Goal: Task Accomplishment & Management: Use online tool/utility

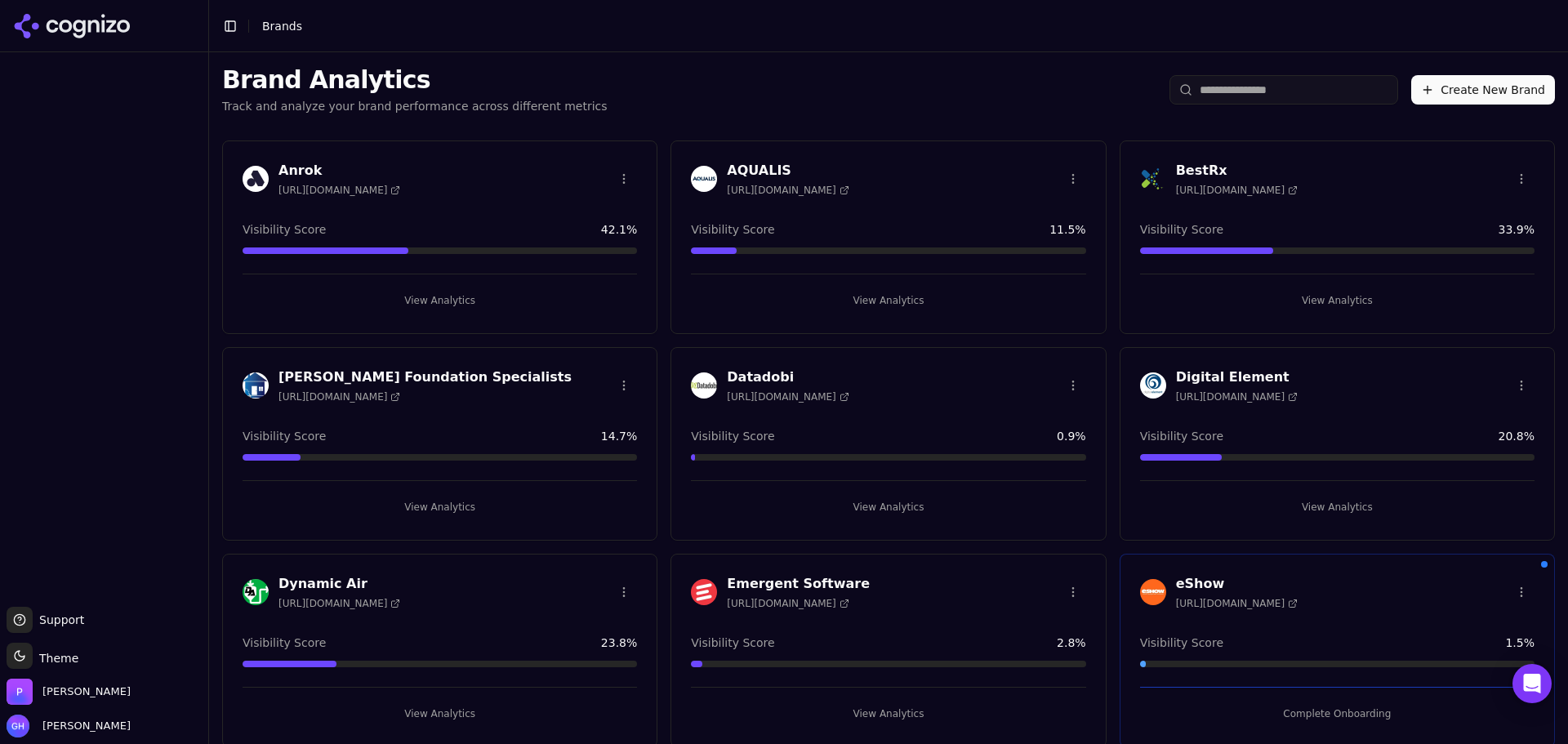
scroll to position [469, 0]
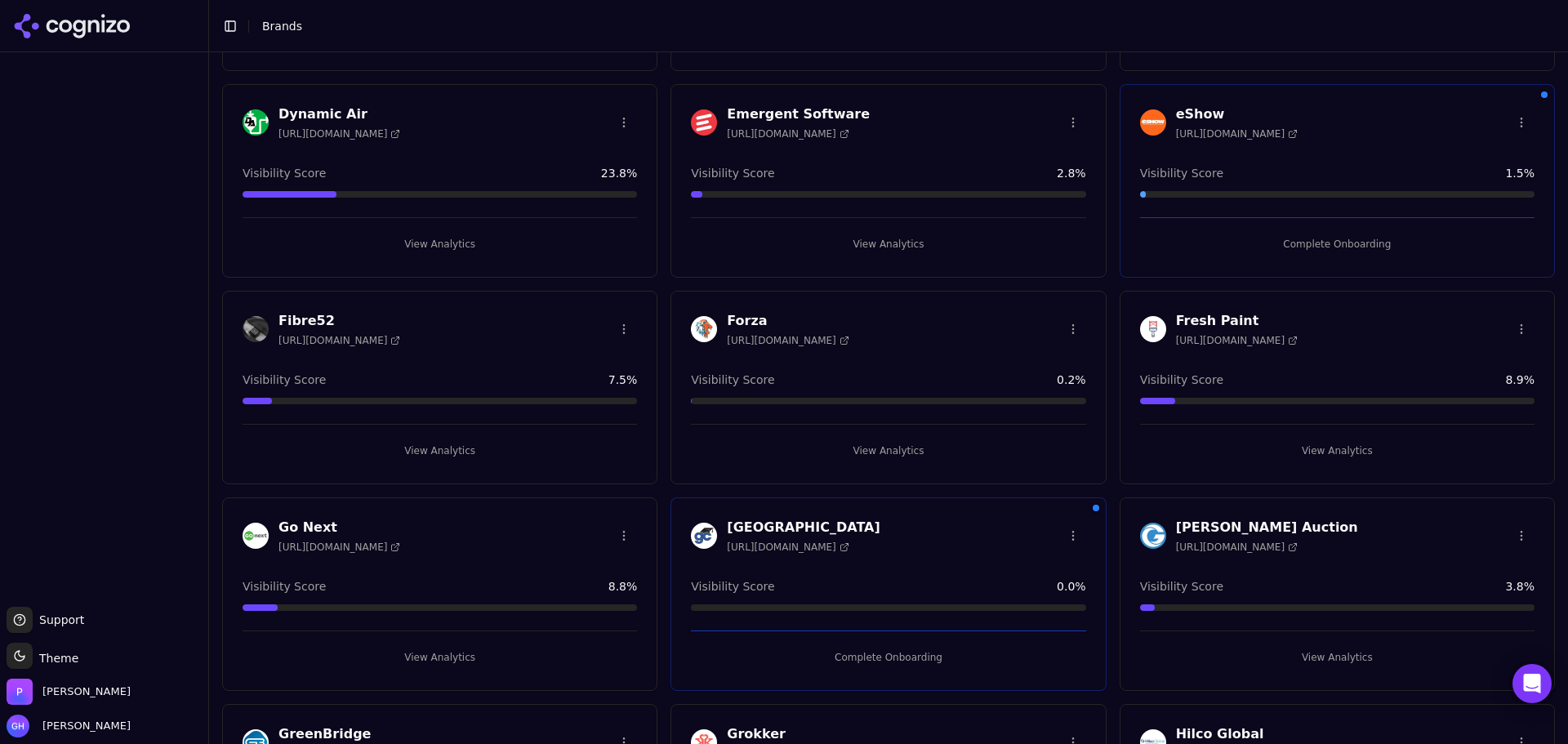
click at [443, 254] on button "View Analytics" at bounding box center [439, 245] width 394 height 27
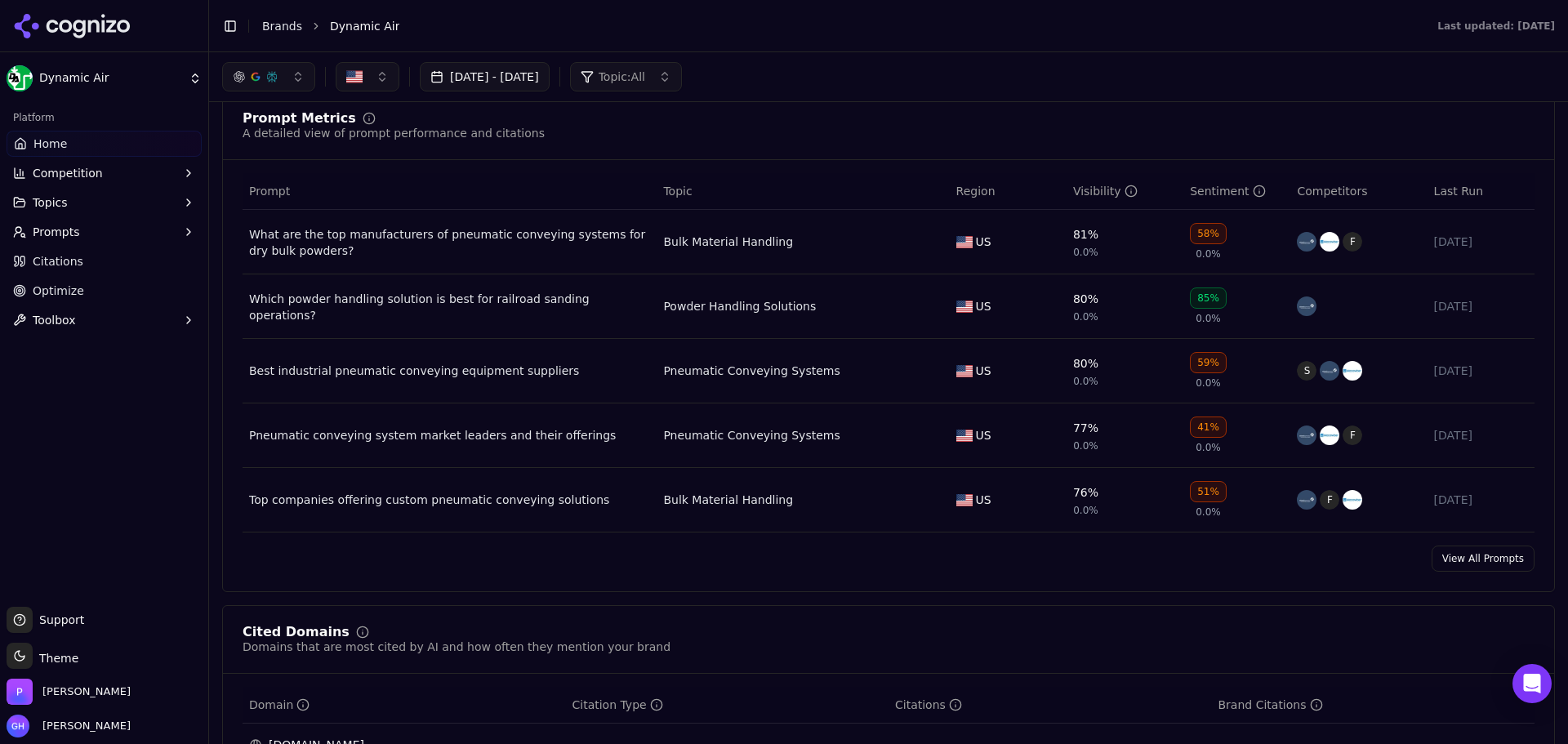
scroll to position [1032, 0]
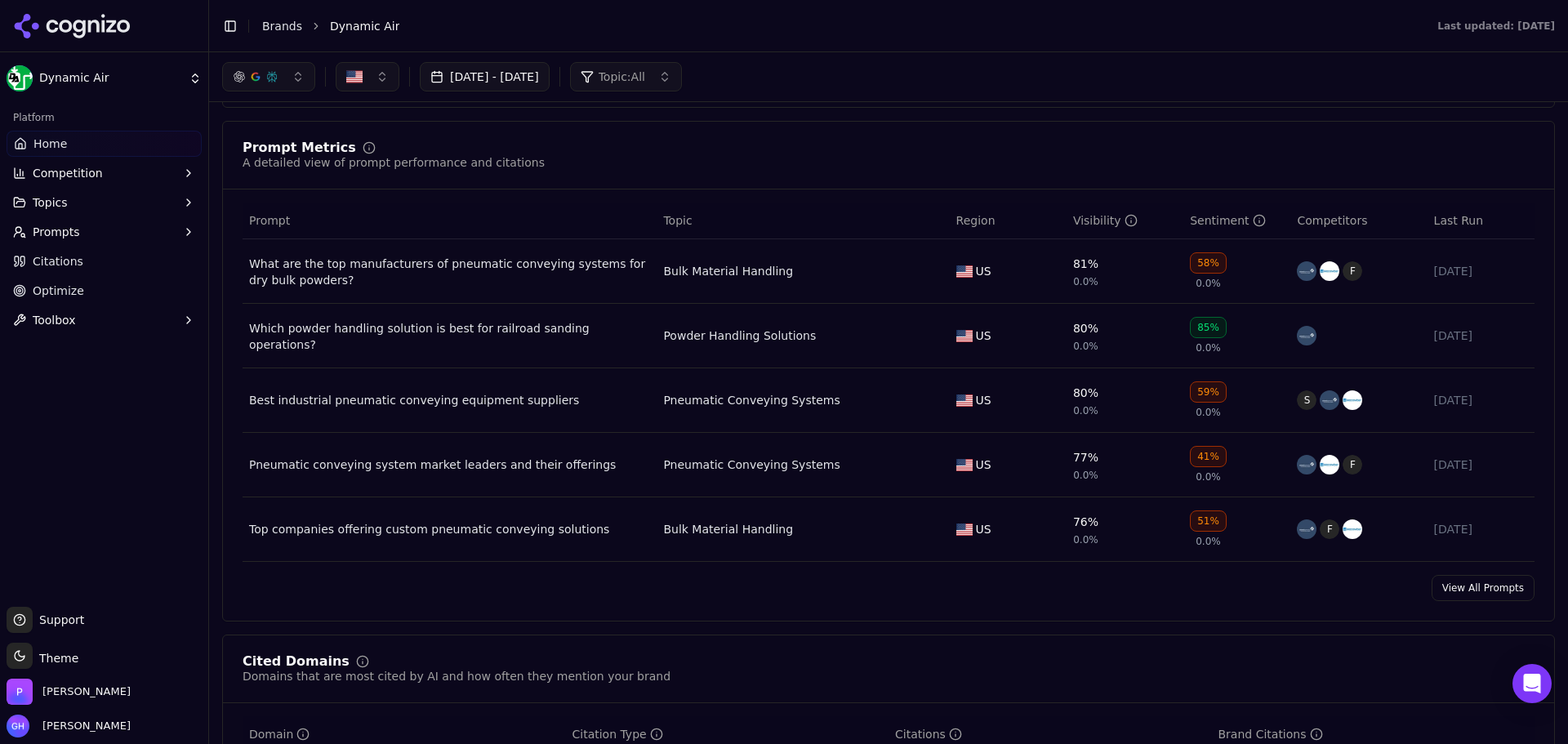
click at [1102, 125] on div "Prompt Metrics A detailed view of prompt performance and citations Prompt Topic…" at bounding box center [888, 371] width 1333 height 501
click at [73, 38] on icon at bounding box center [72, 27] width 118 height 25
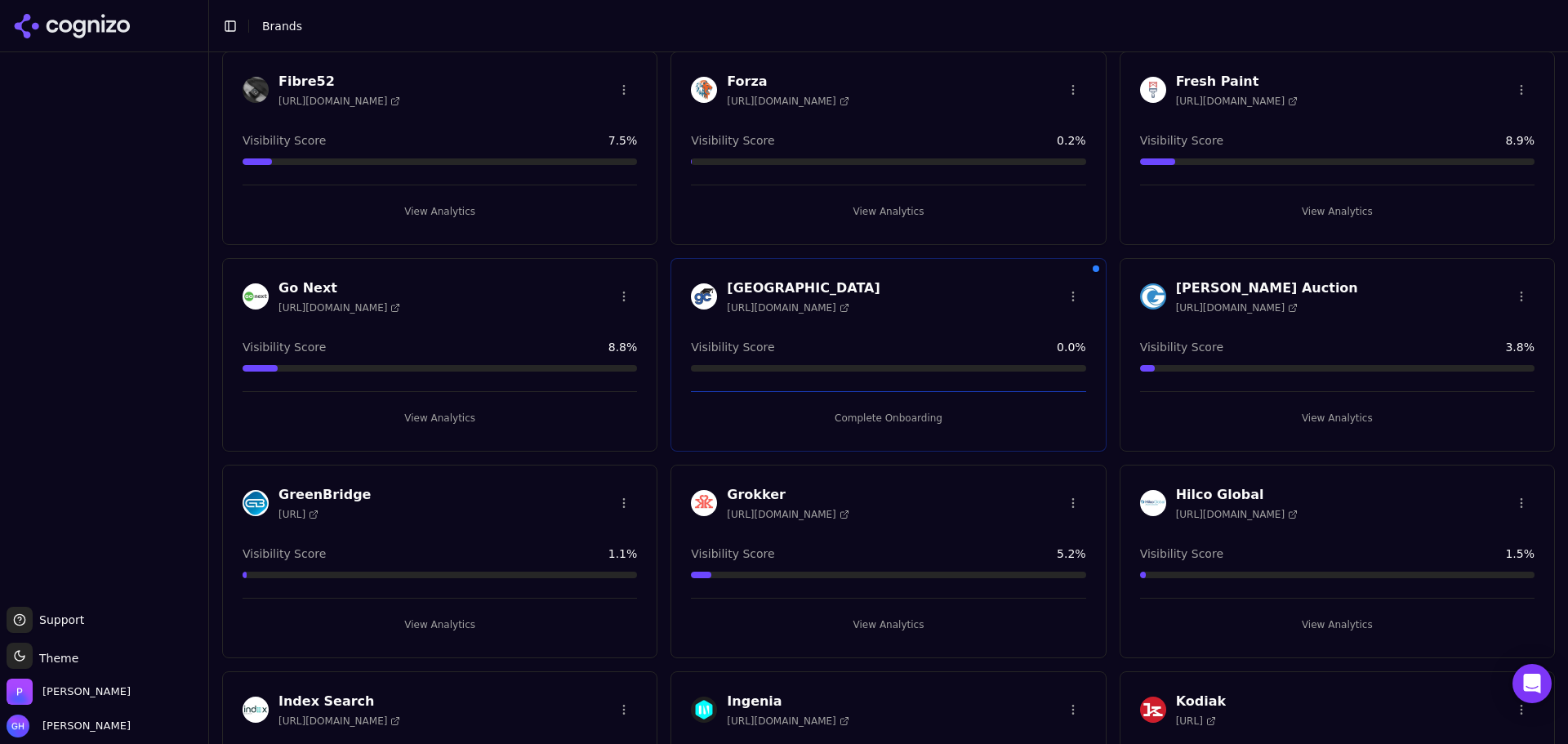
scroll to position [502, 0]
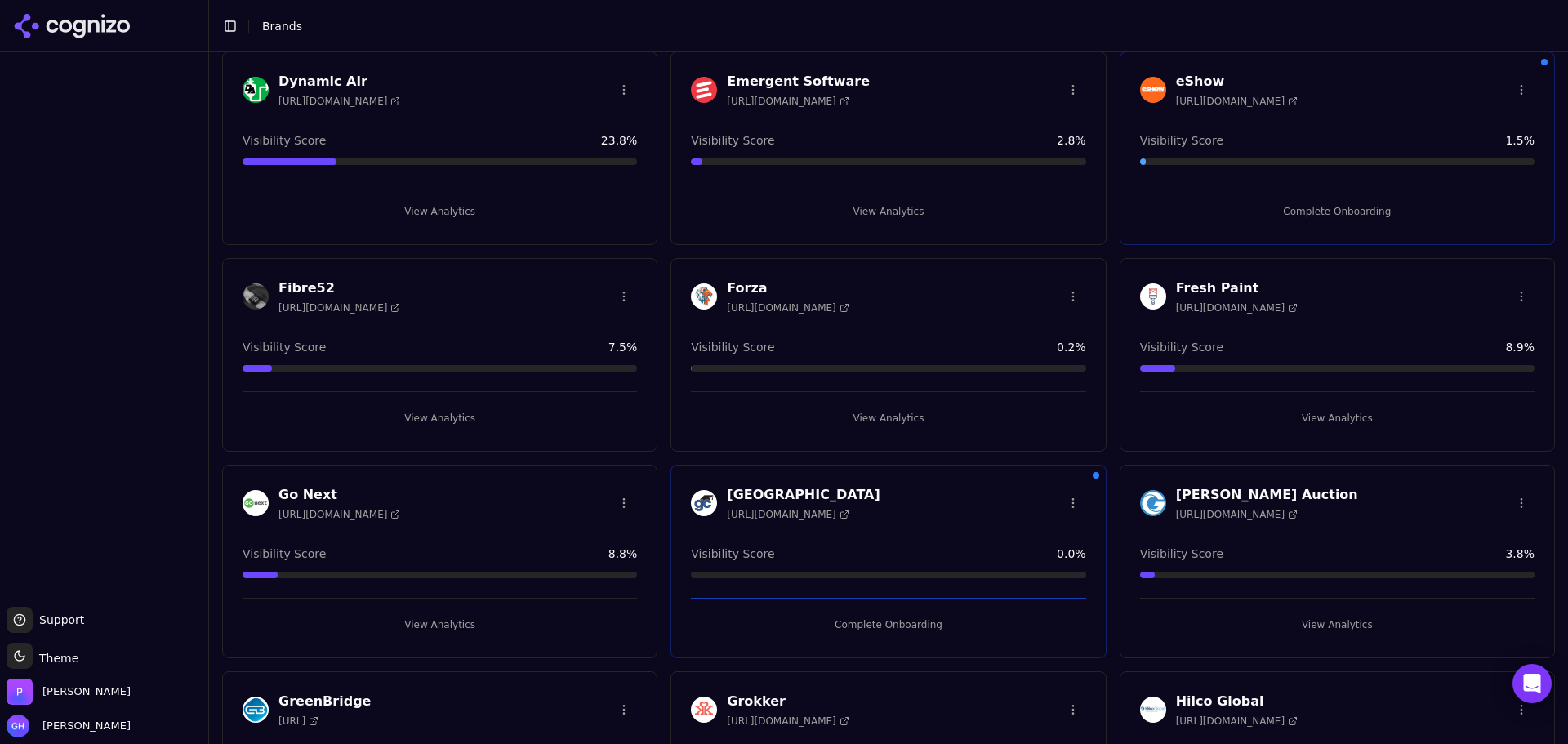
click at [826, 434] on div "Forza https://forzabuilt.com Visibility Score 0.2 % View Analytics" at bounding box center [888, 354] width 436 height 194
click at [888, 418] on button "View Analytics" at bounding box center [888, 418] width 394 height 27
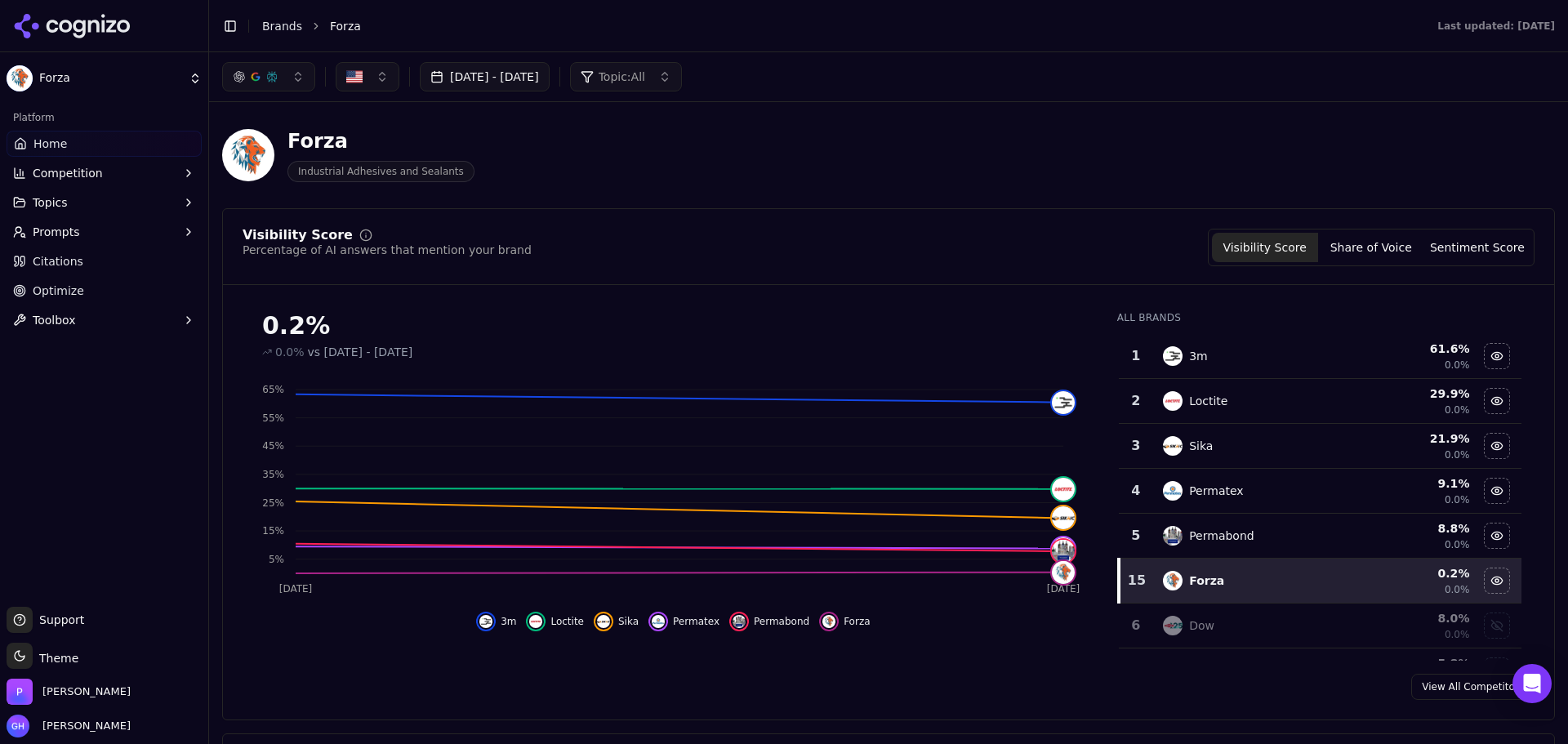
click at [1372, 255] on button "Share of Voice" at bounding box center [1372, 247] width 106 height 29
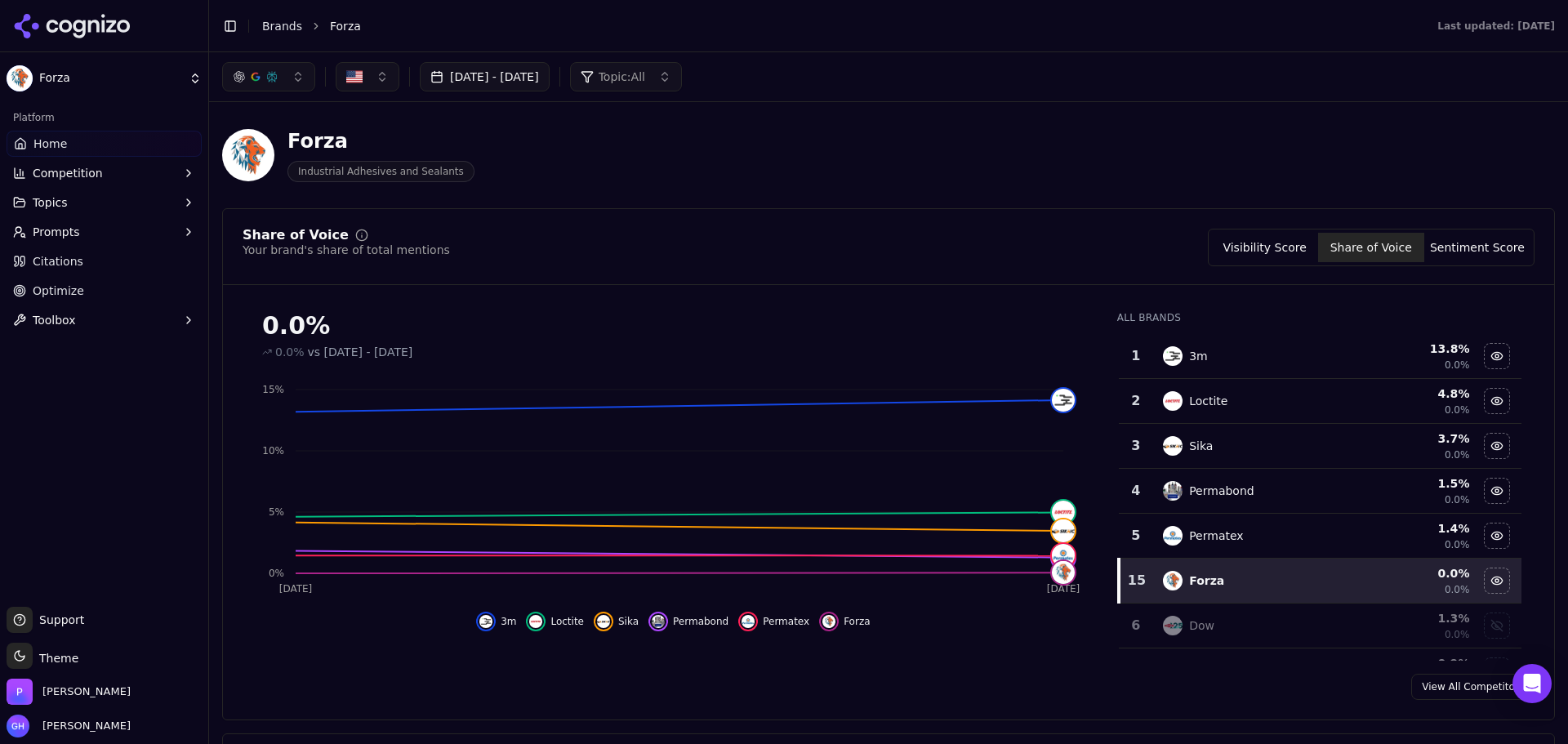
click at [1135, 222] on div "Share of Voice Your brand's share of total mentions Visibility Score Share of V…" at bounding box center [888, 464] width 1333 height 512
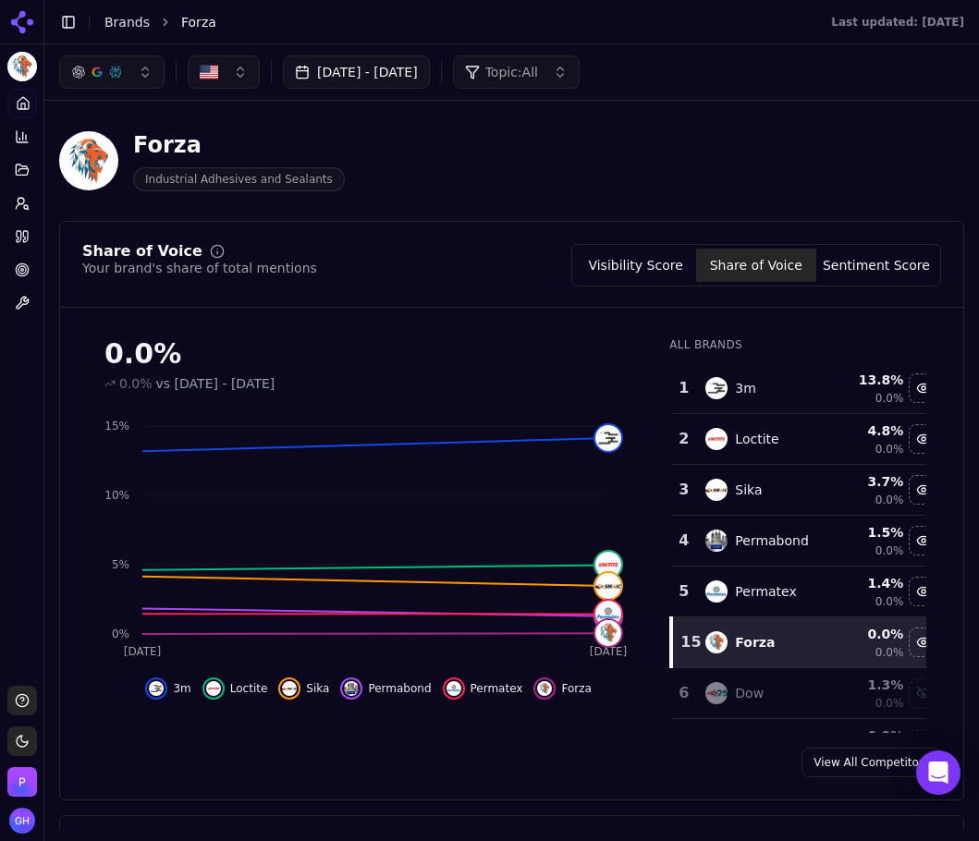
click at [607, 262] on button "Visibility Score" at bounding box center [636, 265] width 120 height 33
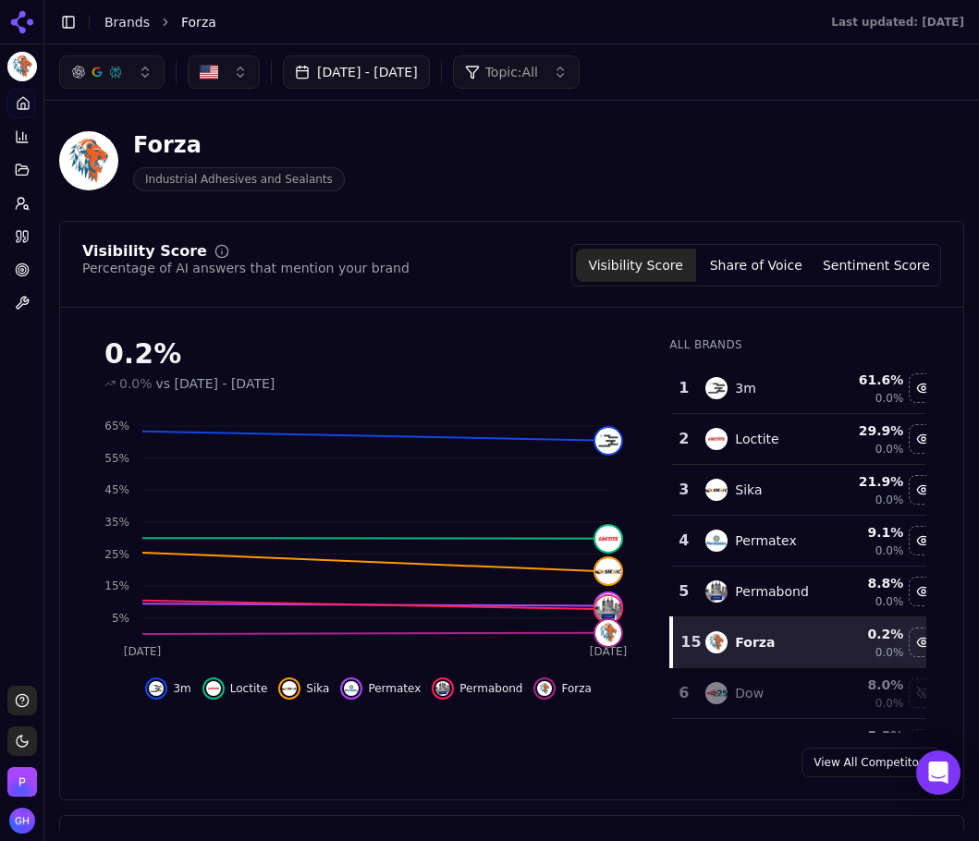
click at [37, 372] on button "Toggle Sidebar" at bounding box center [43, 420] width 15 height 841
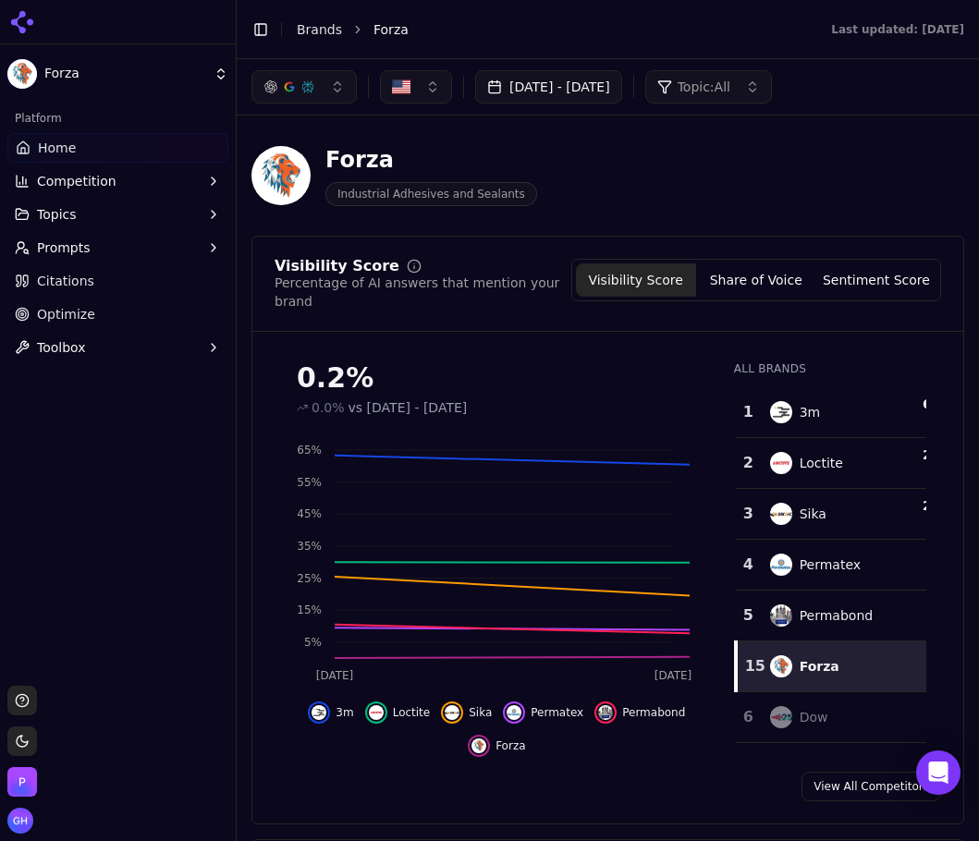
click at [272, 32] on button "Toggle Sidebar" at bounding box center [261, 30] width 26 height 26
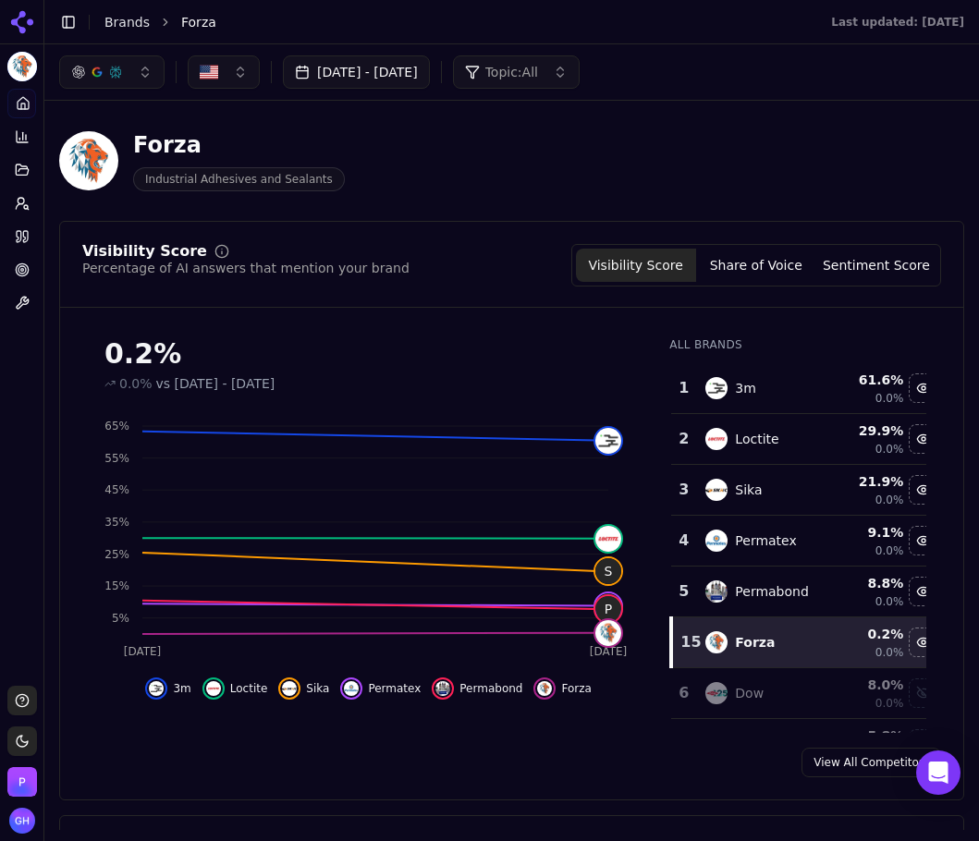
click at [755, 288] on div "Visibility Score Percentage of AI answers that mention your brand Visibility Sc…" at bounding box center [511, 276] width 903 height 64
click at [758, 276] on button "Share of Voice" at bounding box center [756, 265] width 120 height 33
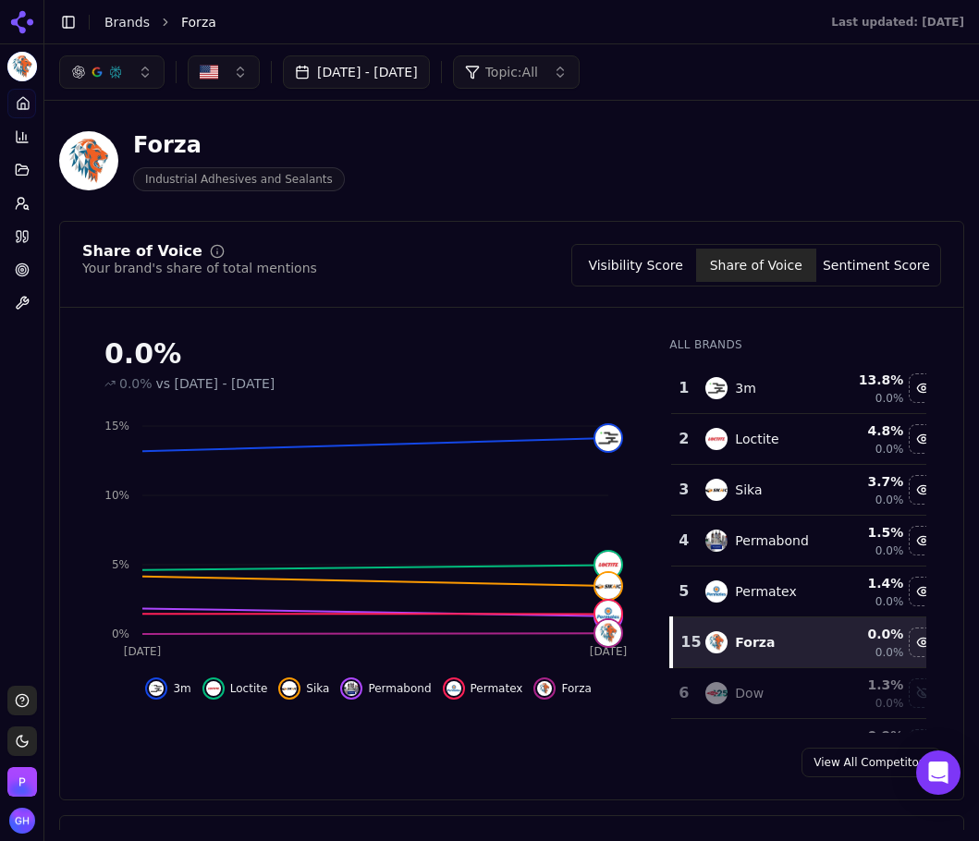
click at [878, 273] on button "Sentiment Score" at bounding box center [876, 265] width 120 height 33
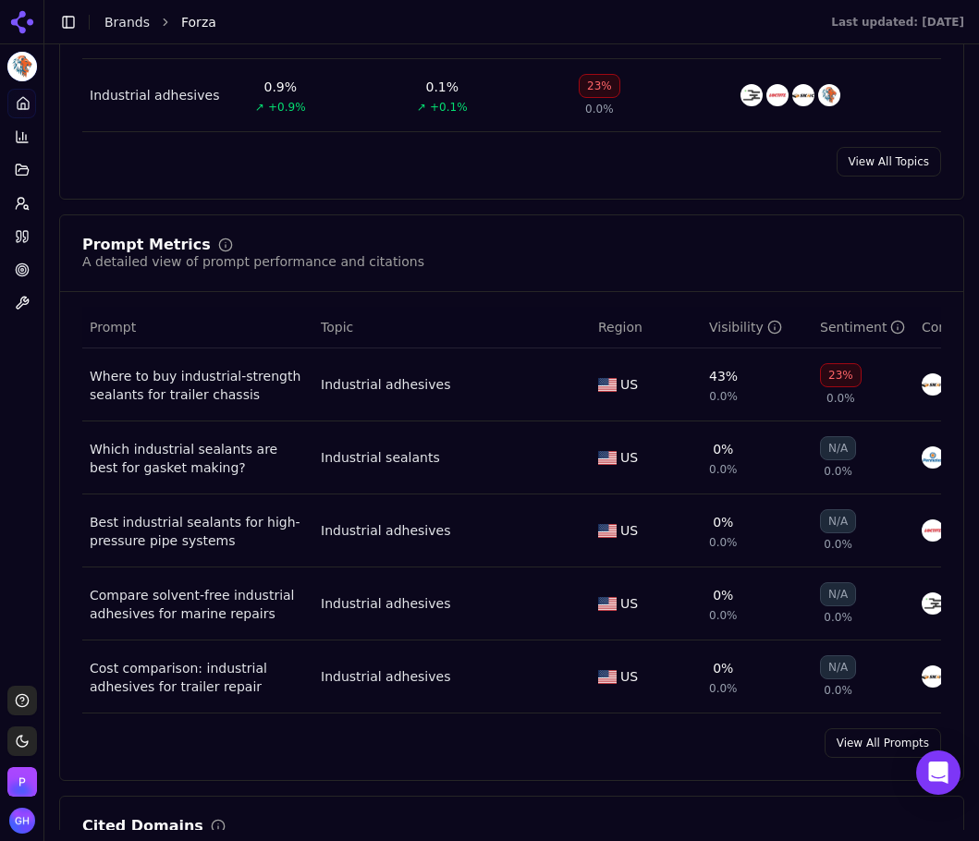
scroll to position [1201, 0]
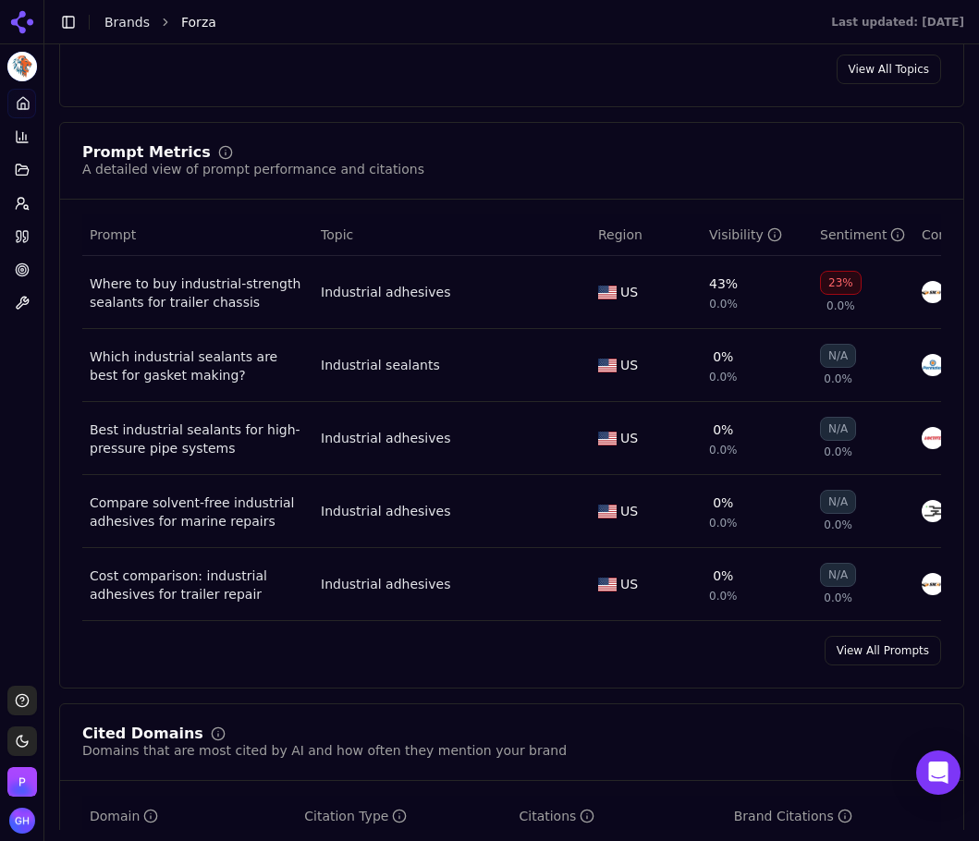
click at [884, 663] on link "View All Prompts" at bounding box center [882, 651] width 116 height 30
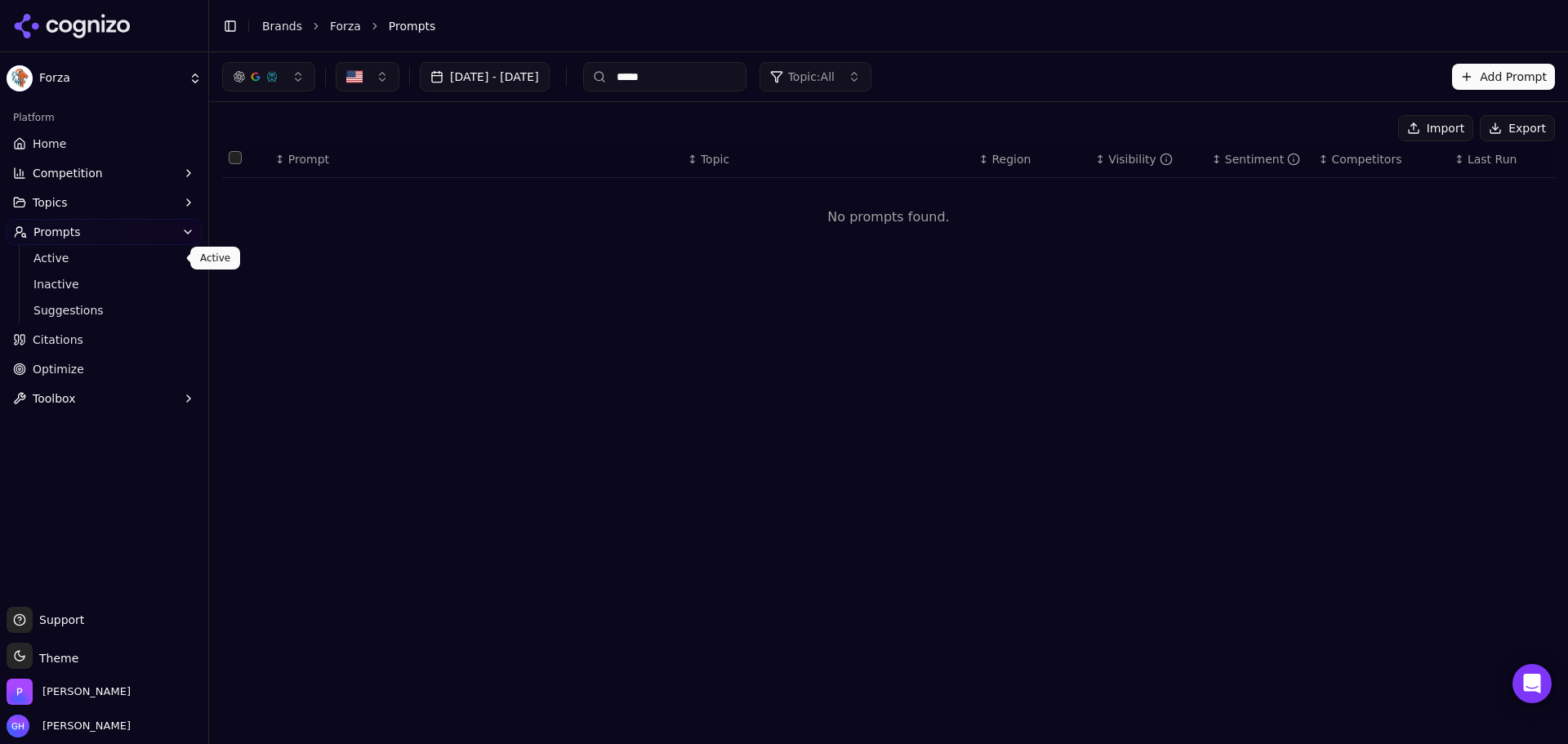
click at [80, 257] on span "Active" at bounding box center [104, 258] width 142 height 16
click at [86, 317] on span "Suggestions" at bounding box center [104, 310] width 142 height 16
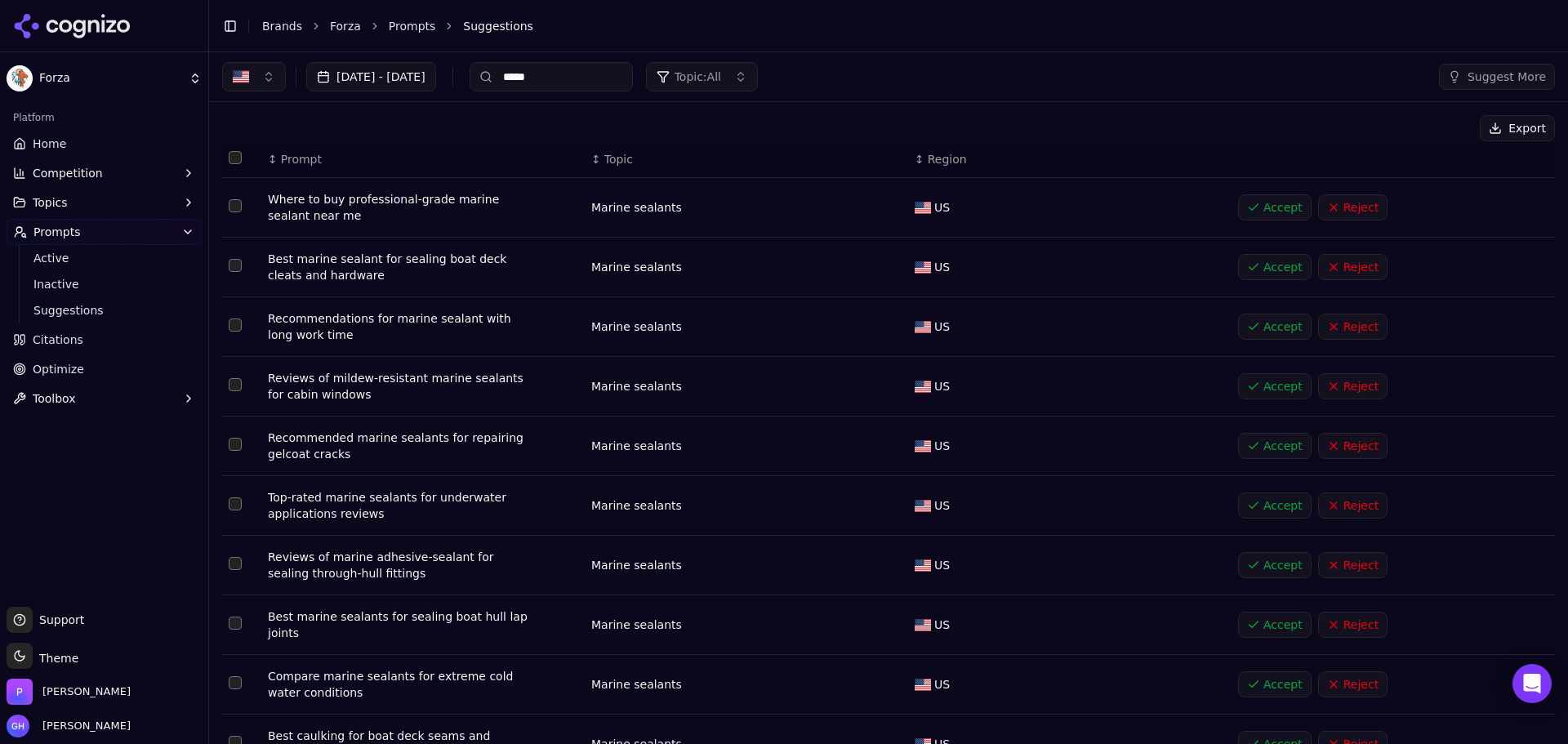
click at [238, 166] on th "Data table" at bounding box center [241, 160] width 39 height 37
click at [242, 156] on th "Data table" at bounding box center [241, 160] width 39 height 37
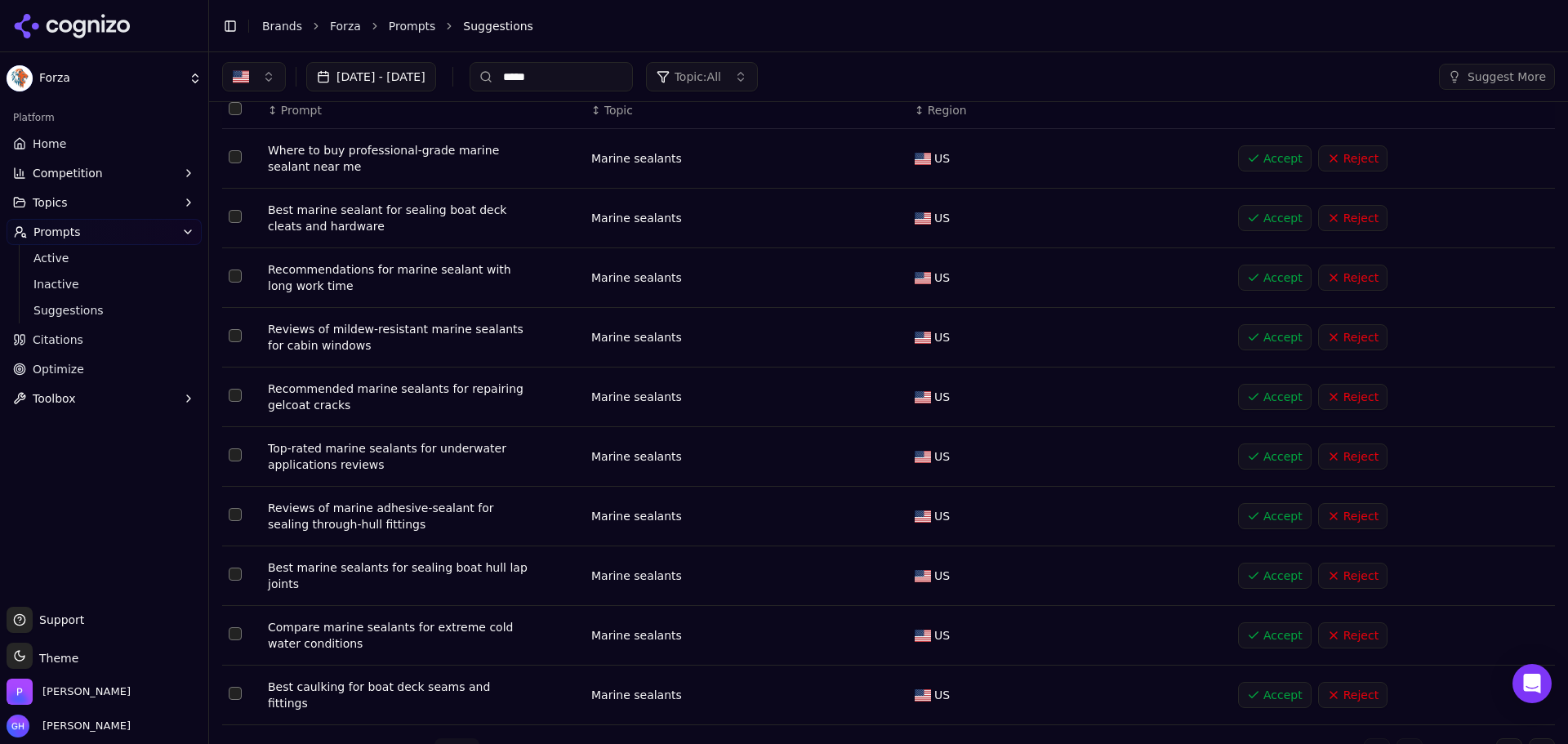
scroll to position [76, 0]
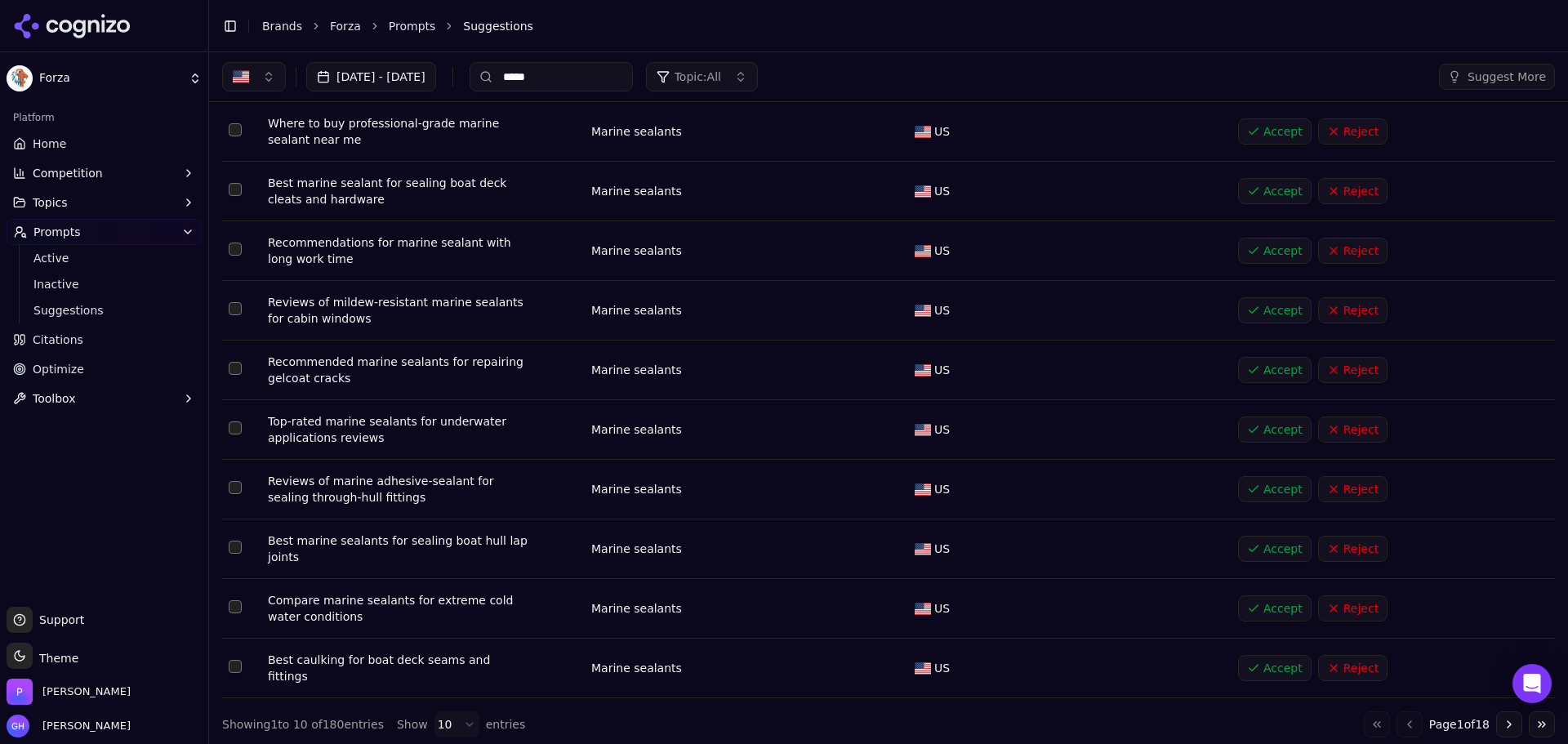
click at [435, 717] on html "Forza Platform Home Competition Topics Prompts Active Inactive Suggestions Cita…" at bounding box center [784, 372] width 1568 height 744
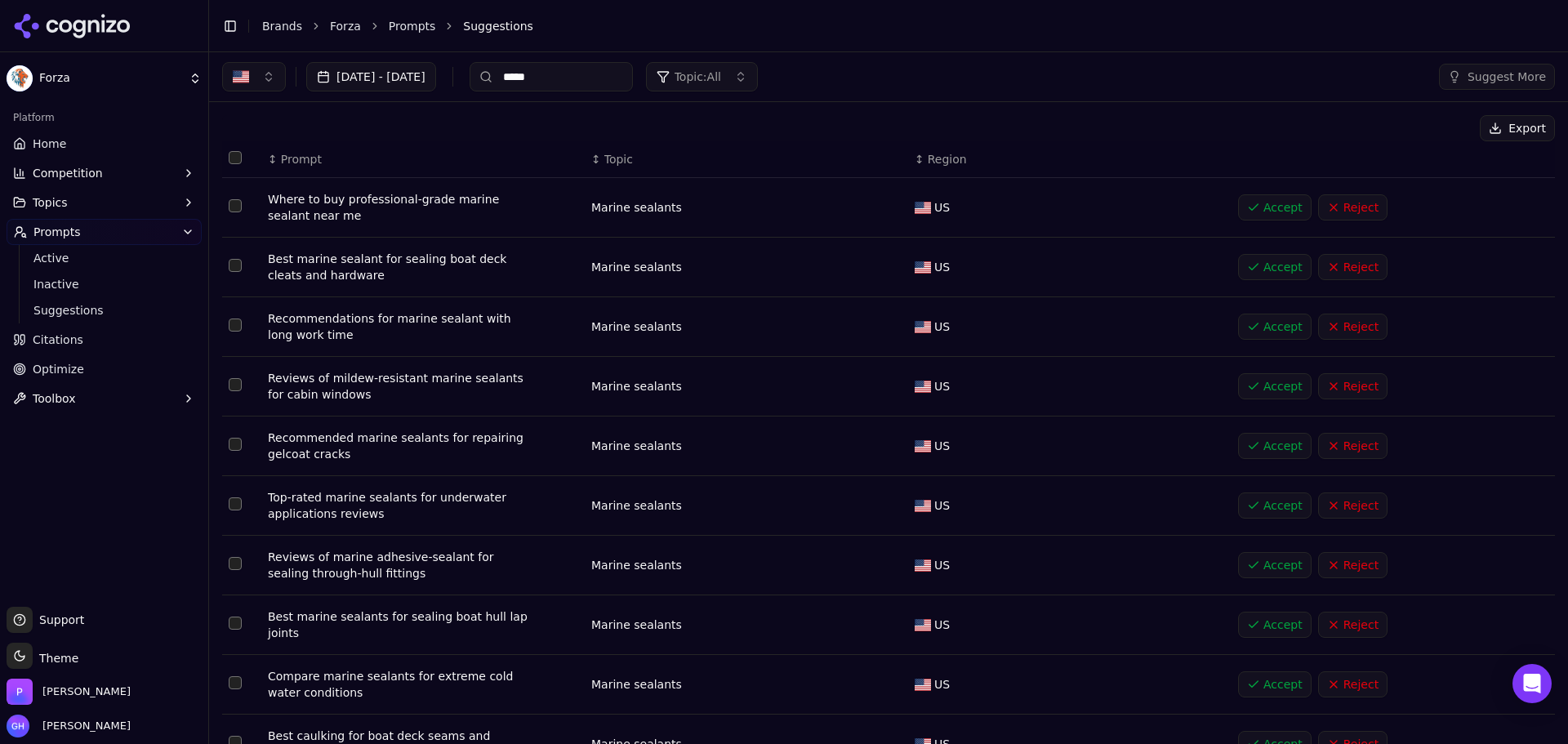
click at [232, 156] on button "Select all rows" at bounding box center [235, 157] width 13 height 13
click at [1306, 135] on button "Accept ( 100 )" at bounding box center [1305, 128] width 111 height 27
click at [234, 148] on th "Data table" at bounding box center [241, 160] width 39 height 37
click at [236, 152] on button "Select all rows" at bounding box center [235, 157] width 13 height 13
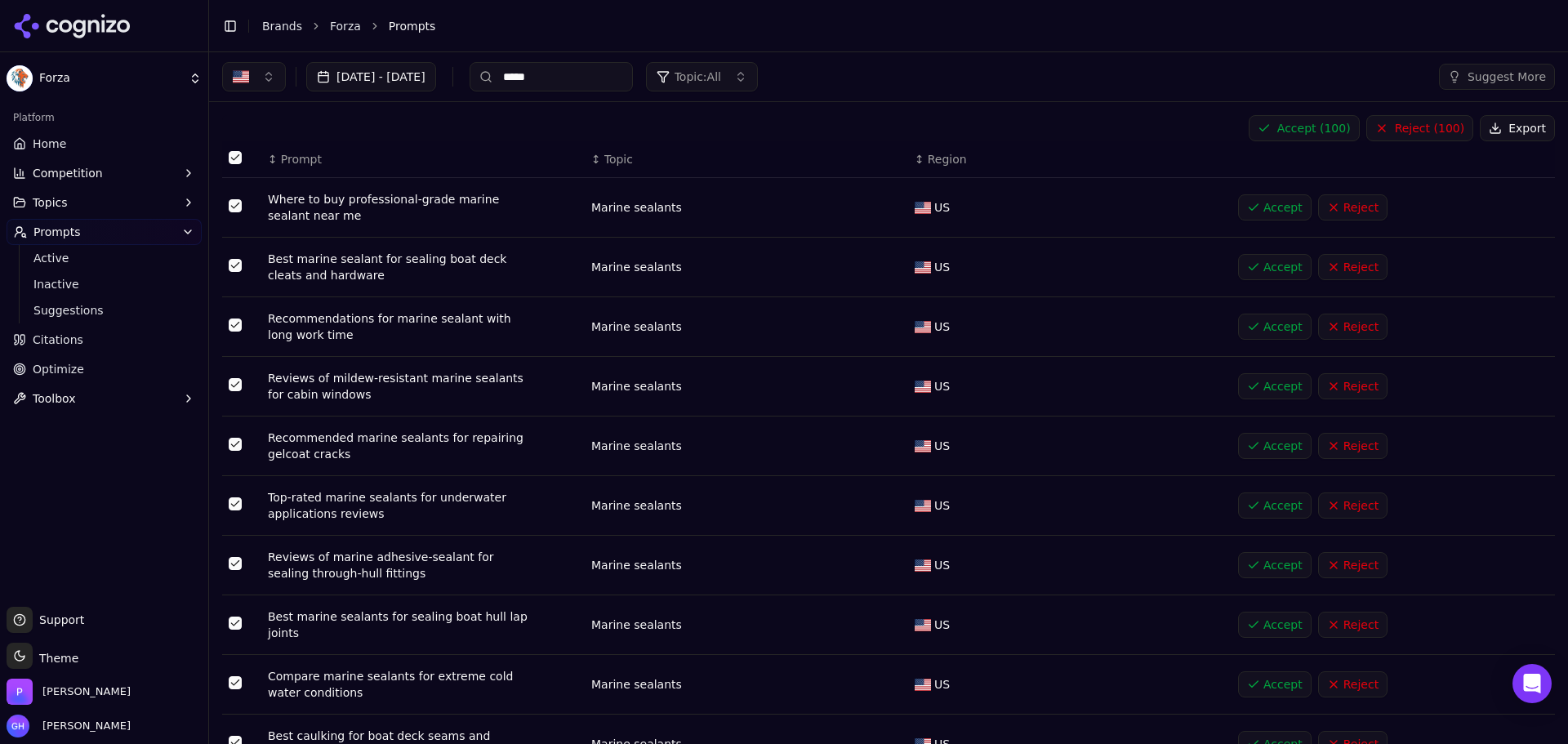
click at [1292, 134] on button "Accept ( 100 )" at bounding box center [1305, 128] width 111 height 27
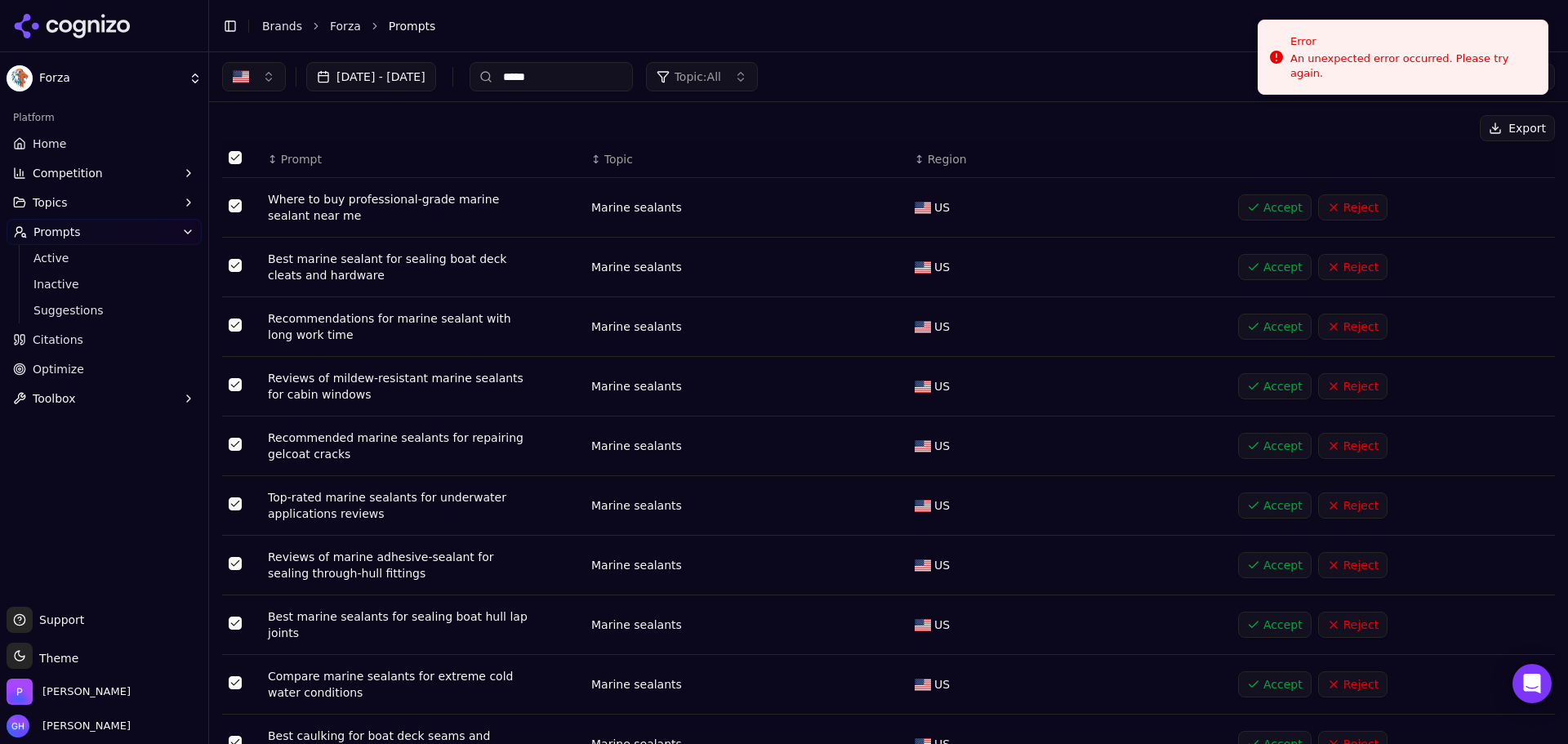
click at [243, 155] on th "Data table" at bounding box center [241, 160] width 39 height 37
click at [234, 156] on button "Select all rows" at bounding box center [235, 157] width 13 height 13
click at [1260, 207] on button "Accept" at bounding box center [1275, 208] width 73 height 27
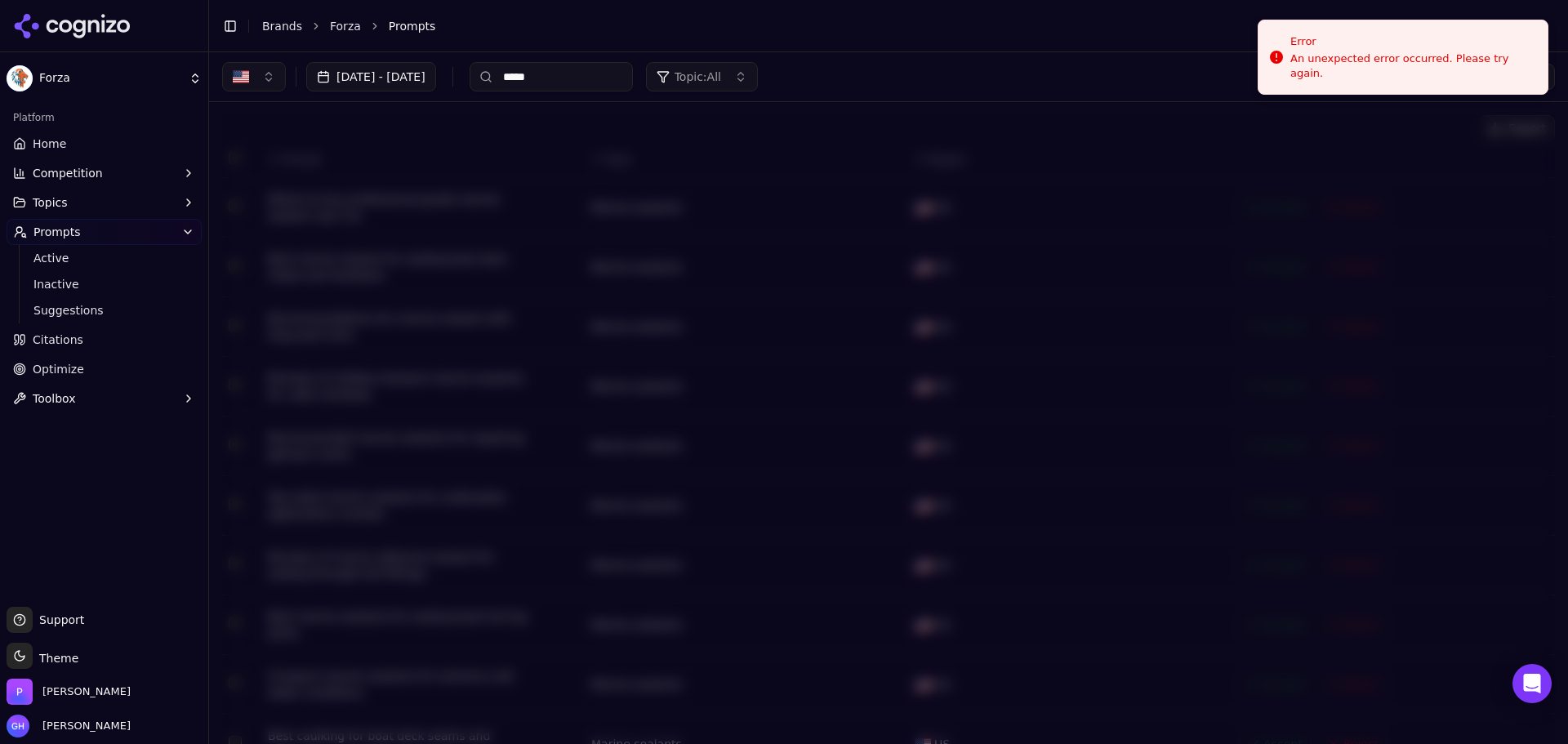
click at [25, 142] on icon at bounding box center [19, 143] width 10 height 11
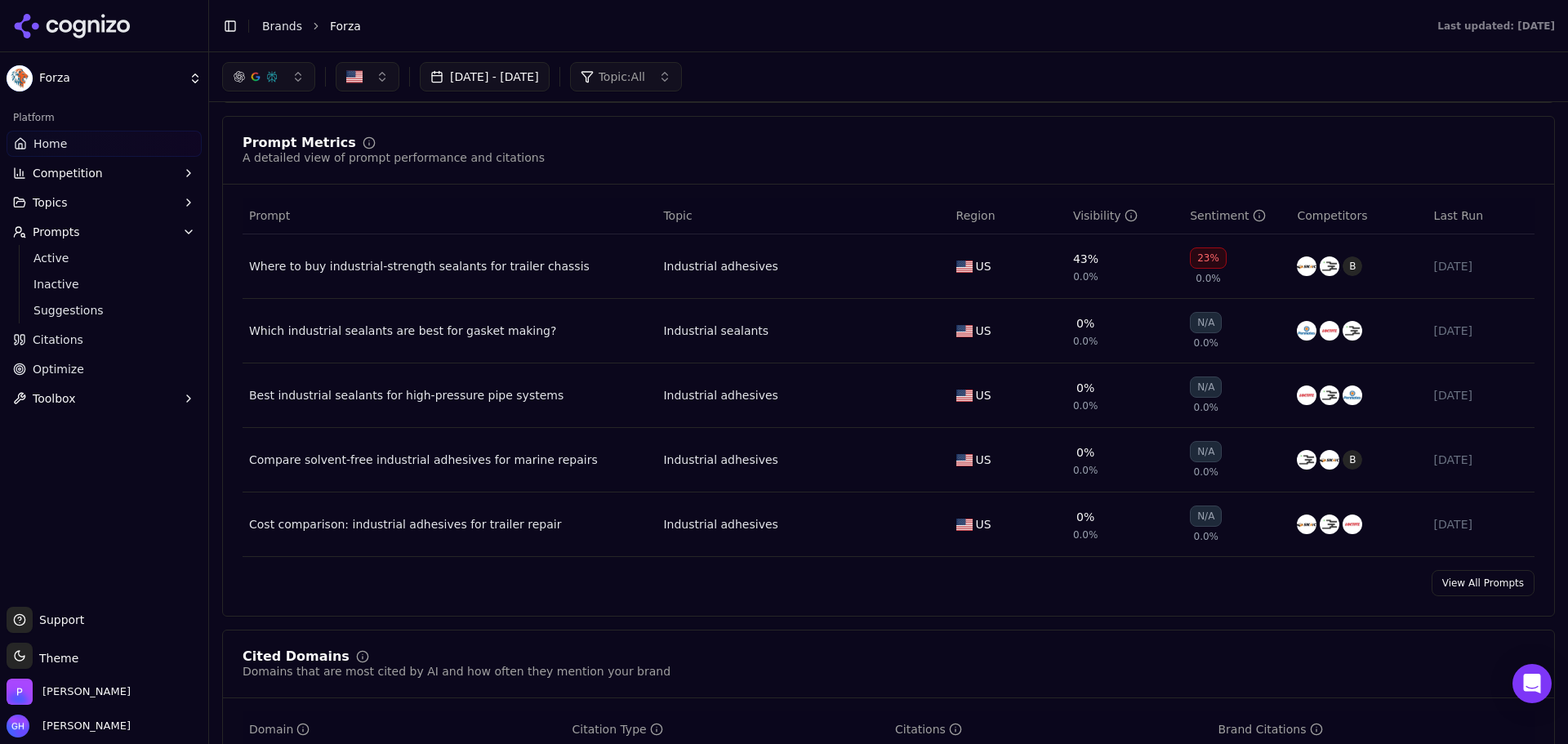
scroll to position [1061, 0]
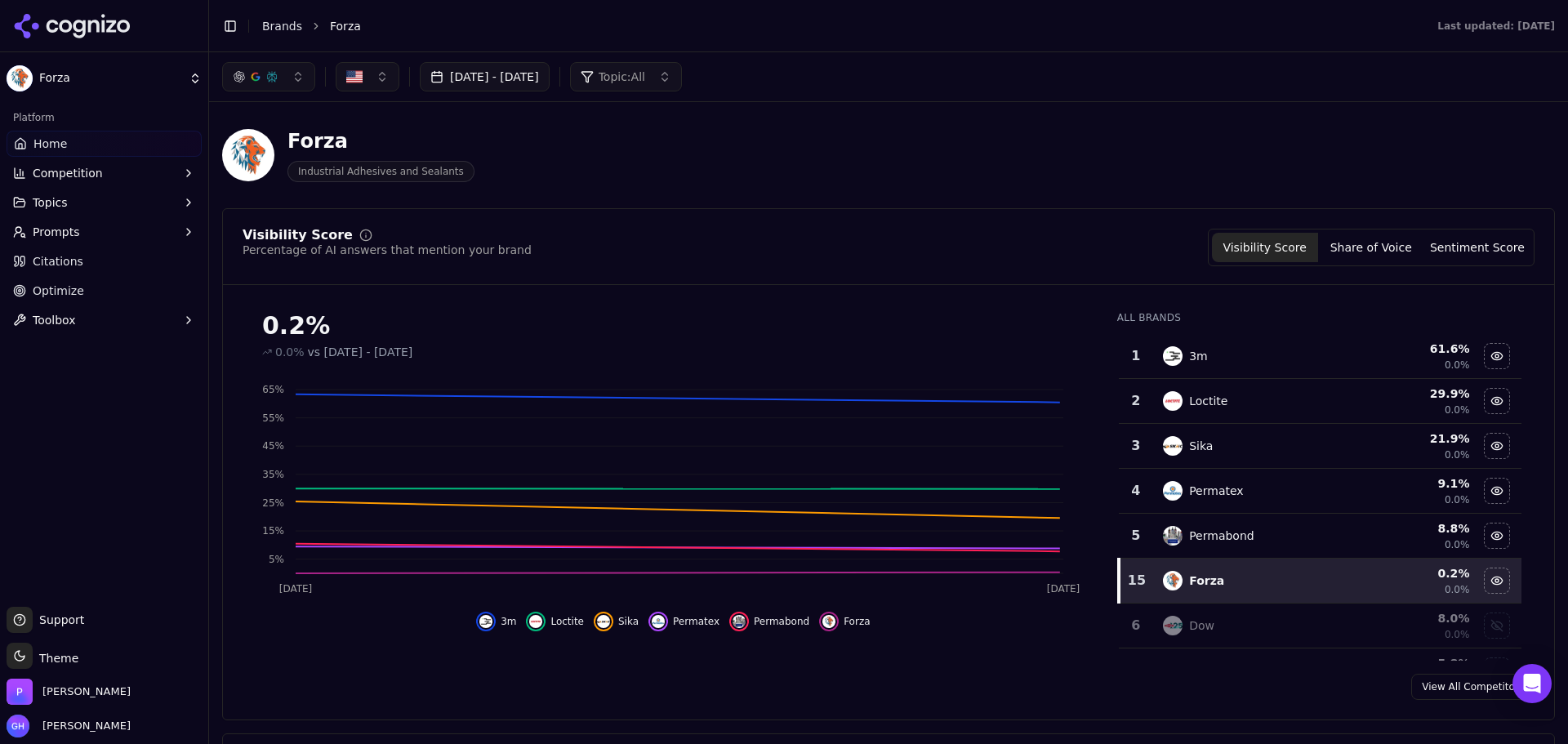
click at [108, 217] on ul "Home Competition Topics Prompts Citations Optimize Toolbox" at bounding box center [103, 232] width 195 height 202
click at [72, 242] on button "Prompts" at bounding box center [103, 232] width 195 height 27
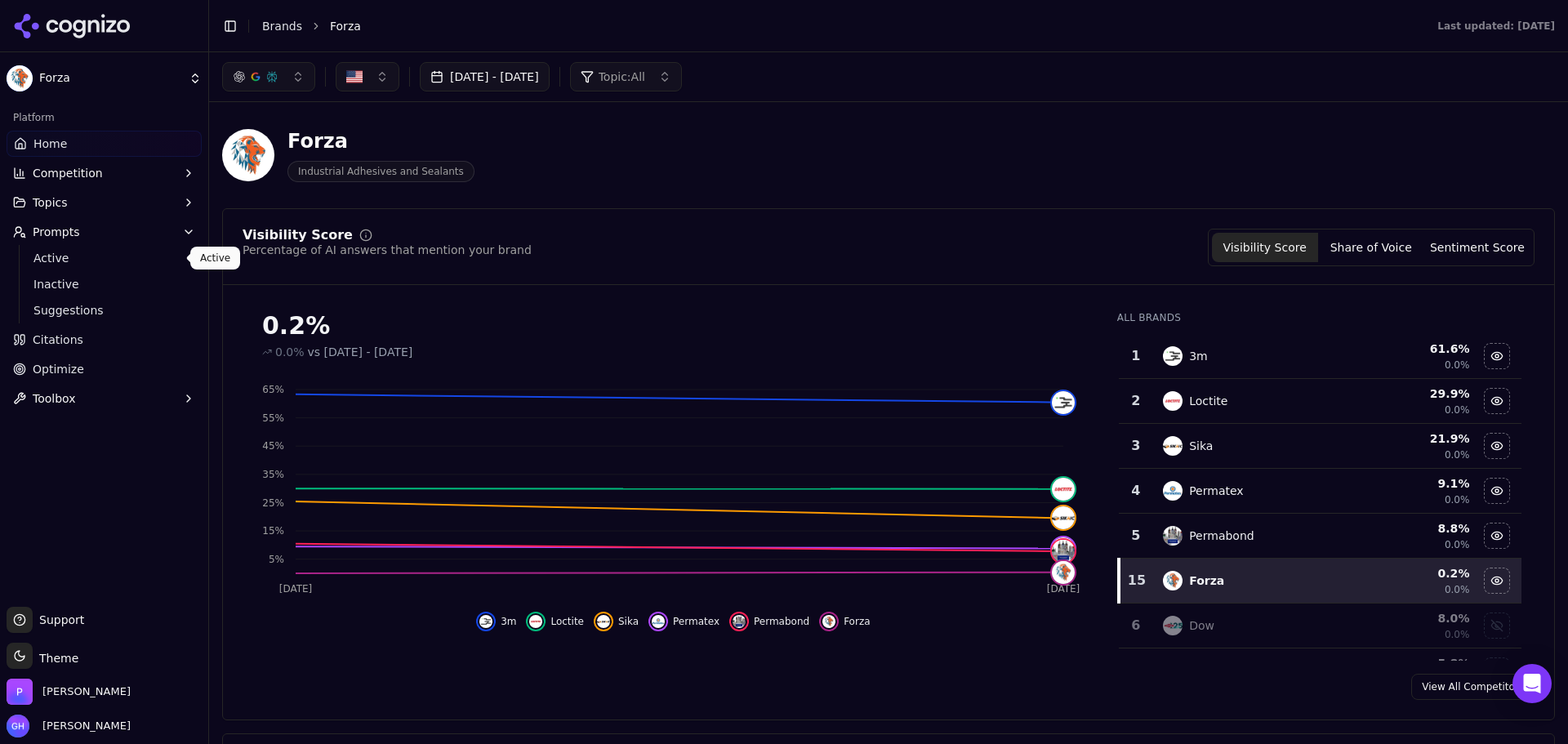
click at [47, 268] on link "Active" at bounding box center [104, 258] width 156 height 23
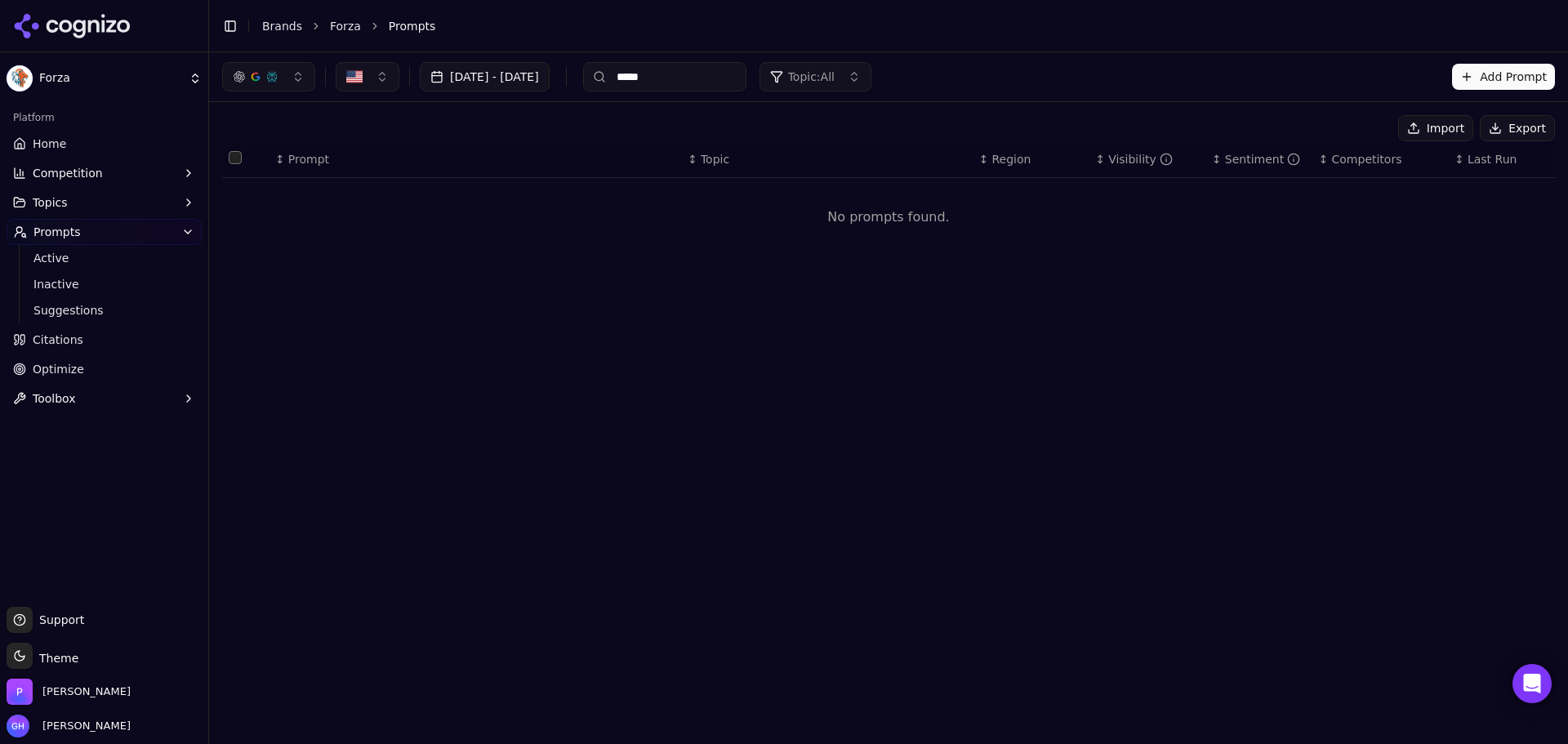
click at [655, 444] on div "[DATE] - [DATE] ***** Topic: All Add Prompt Import Export ↕ Prompt ↕ Topic ↕ Re…" at bounding box center [889, 398] width 1359 height 692
click at [156, 144] on link "Home" at bounding box center [103, 144] width 195 height 27
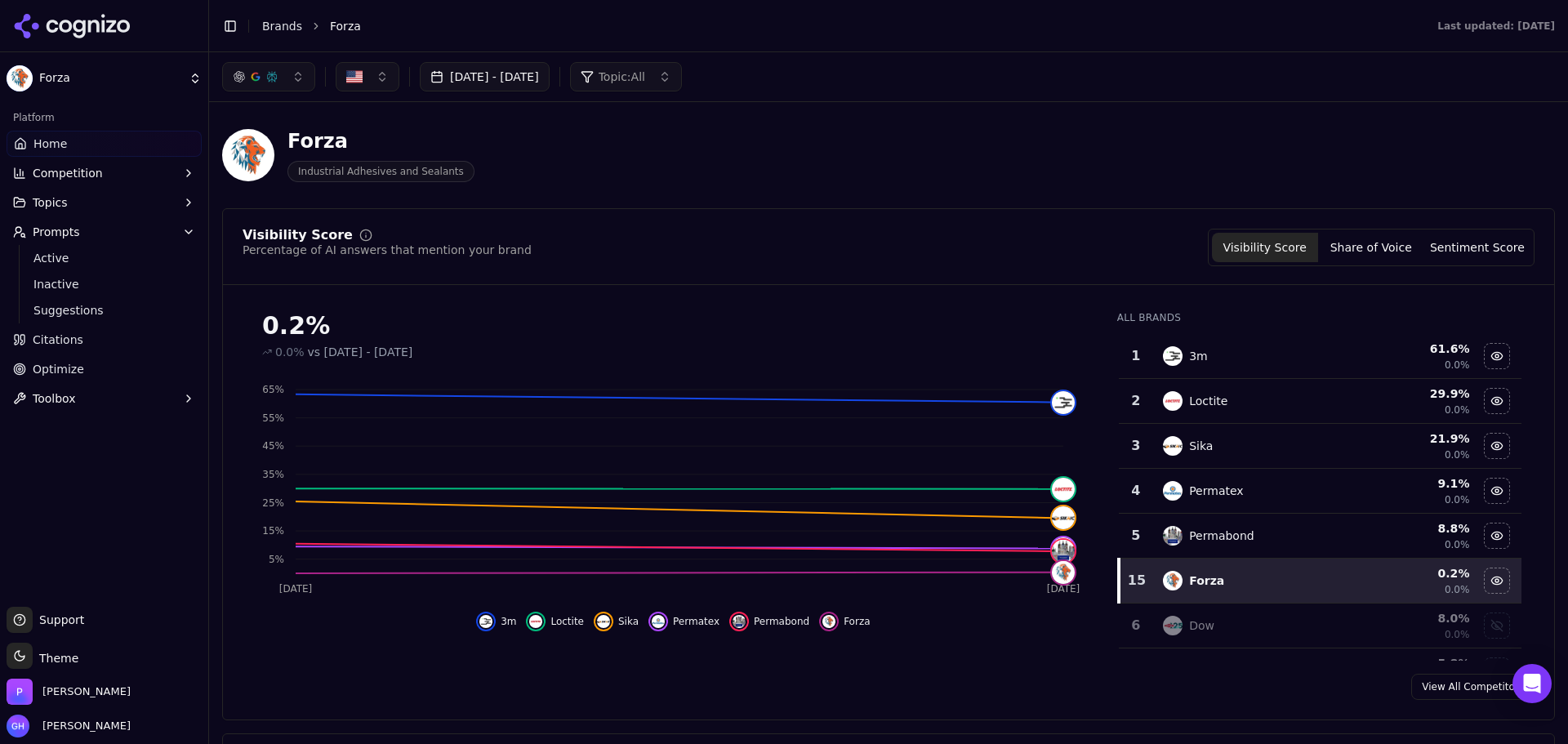
click at [1049, 120] on div "Forza Industrial Adhesives and Sealants" at bounding box center [888, 155] width 1333 height 80
click at [917, 189] on div "Forza Industrial Adhesives and Sealants" at bounding box center [888, 155] width 1333 height 80
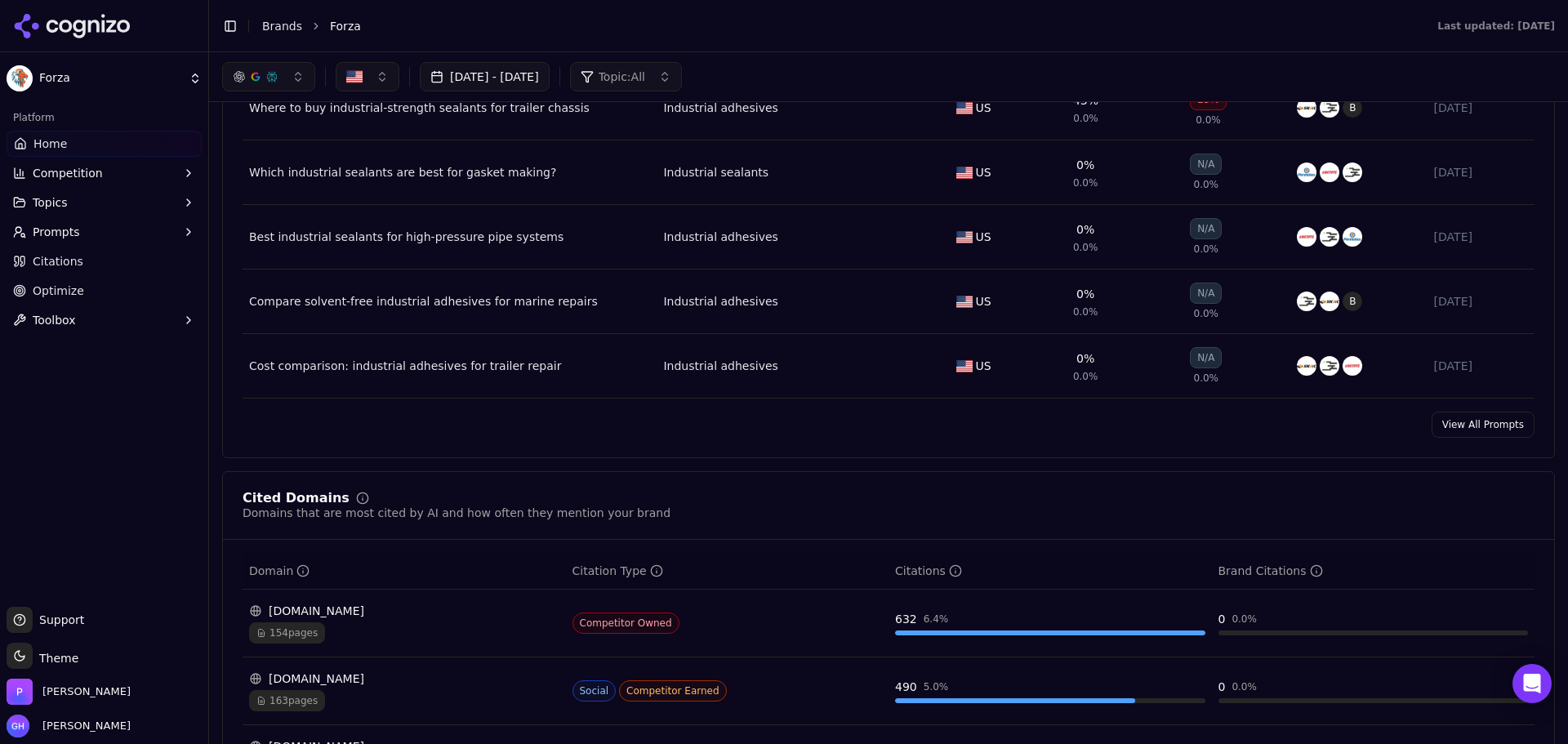
scroll to position [1061, 0]
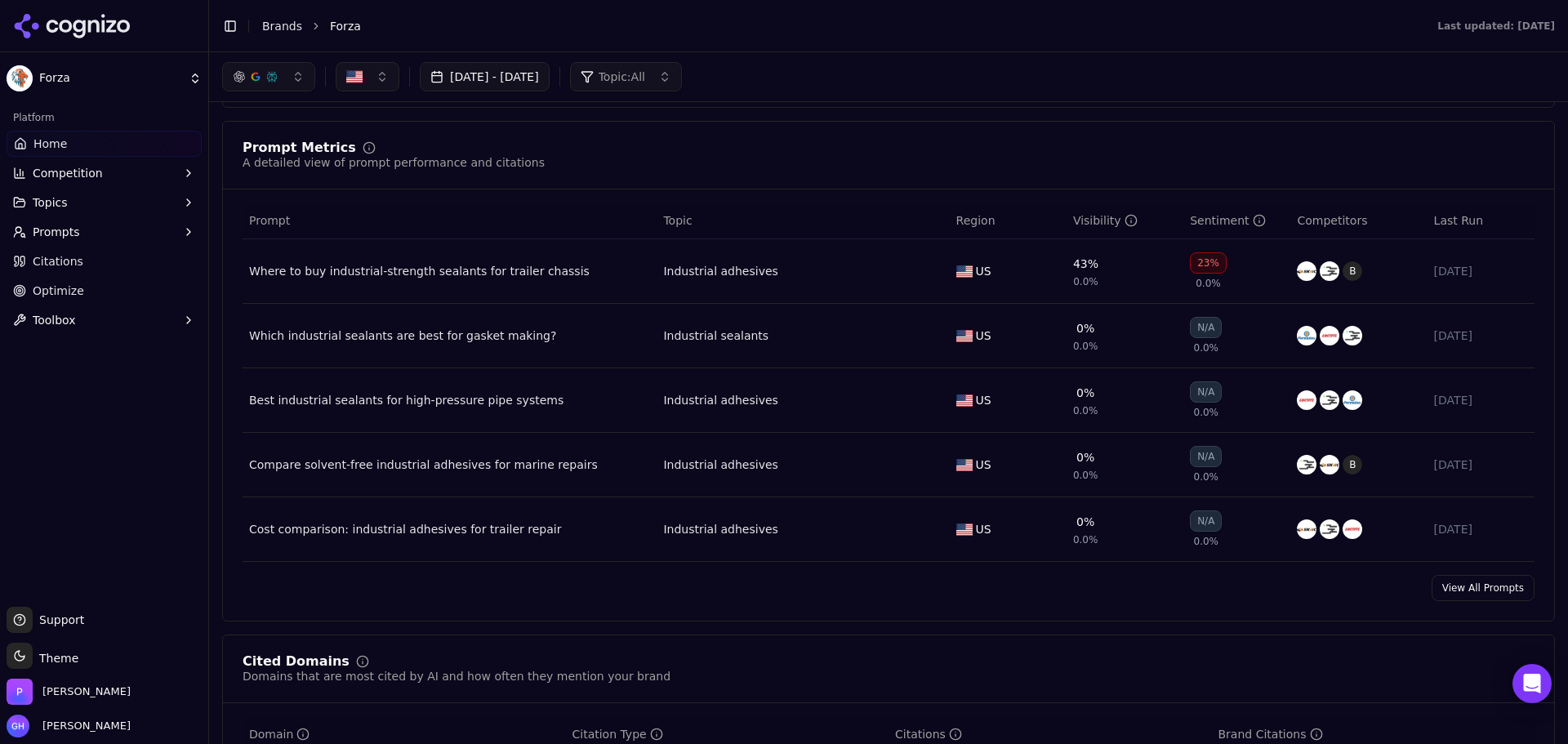
click at [1450, 580] on link "View All Prompts" at bounding box center [1483, 588] width 103 height 27
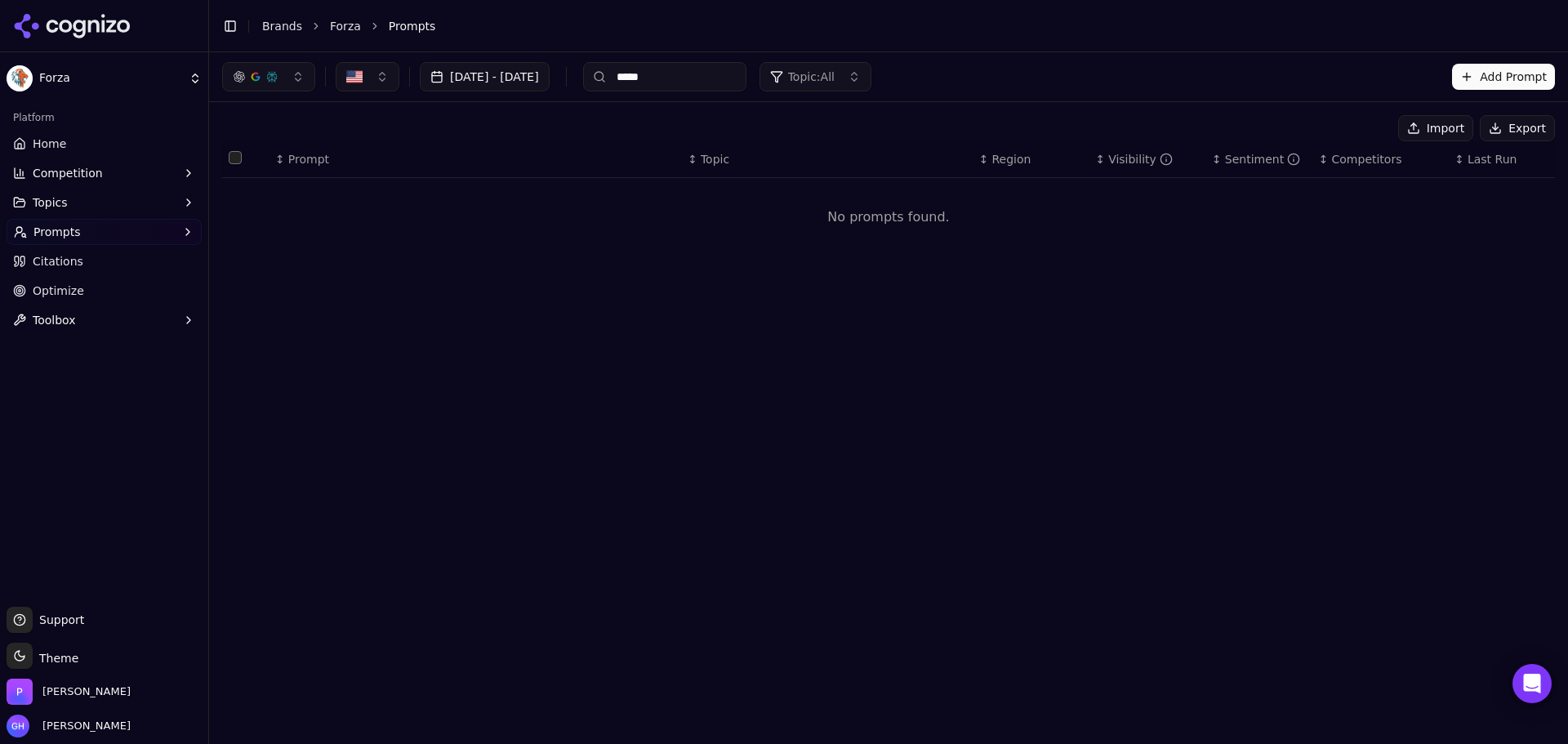
click at [1503, 82] on button "Add Prompt" at bounding box center [1503, 77] width 103 height 27
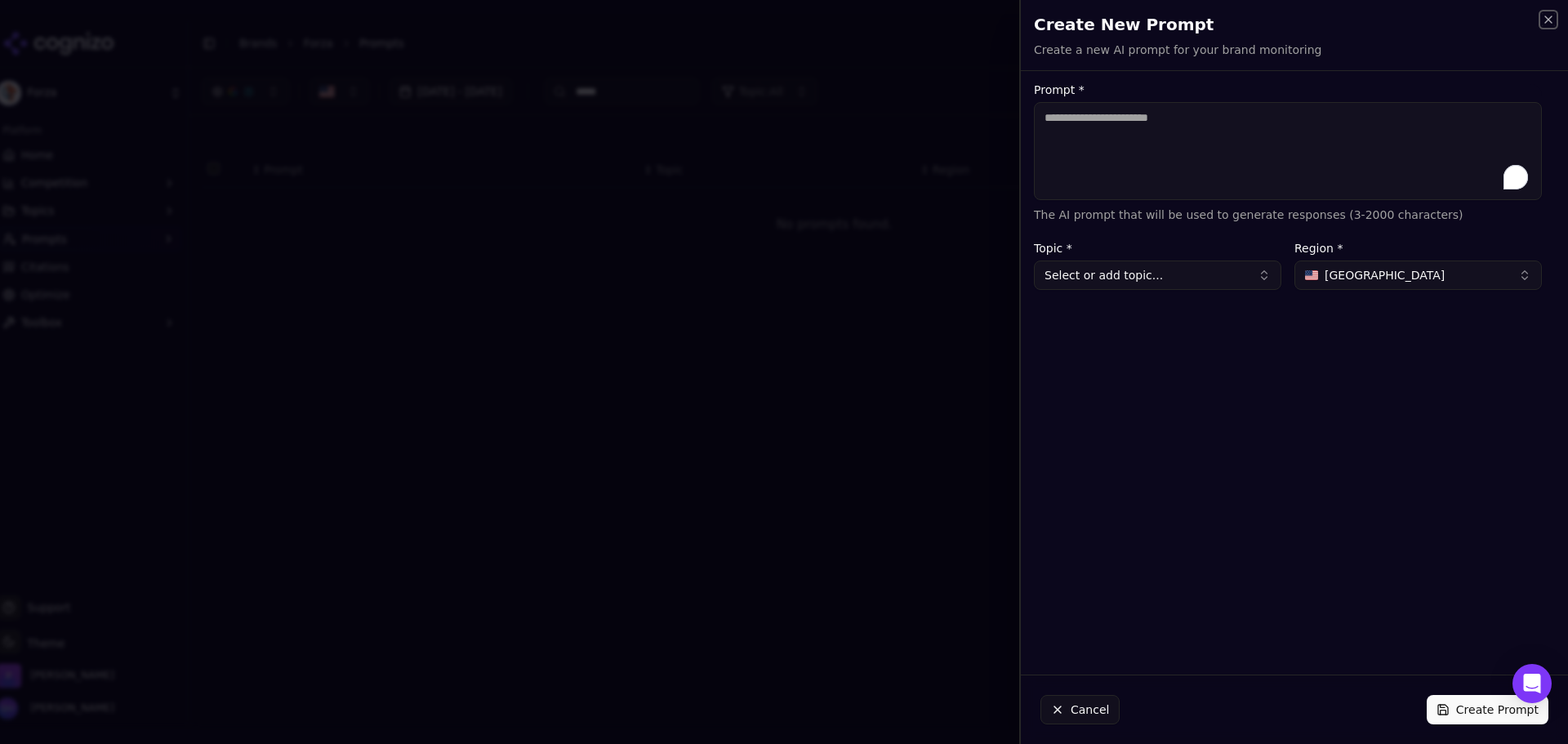
click at [1547, 19] on icon "button" at bounding box center [1549, 19] width 13 height 13
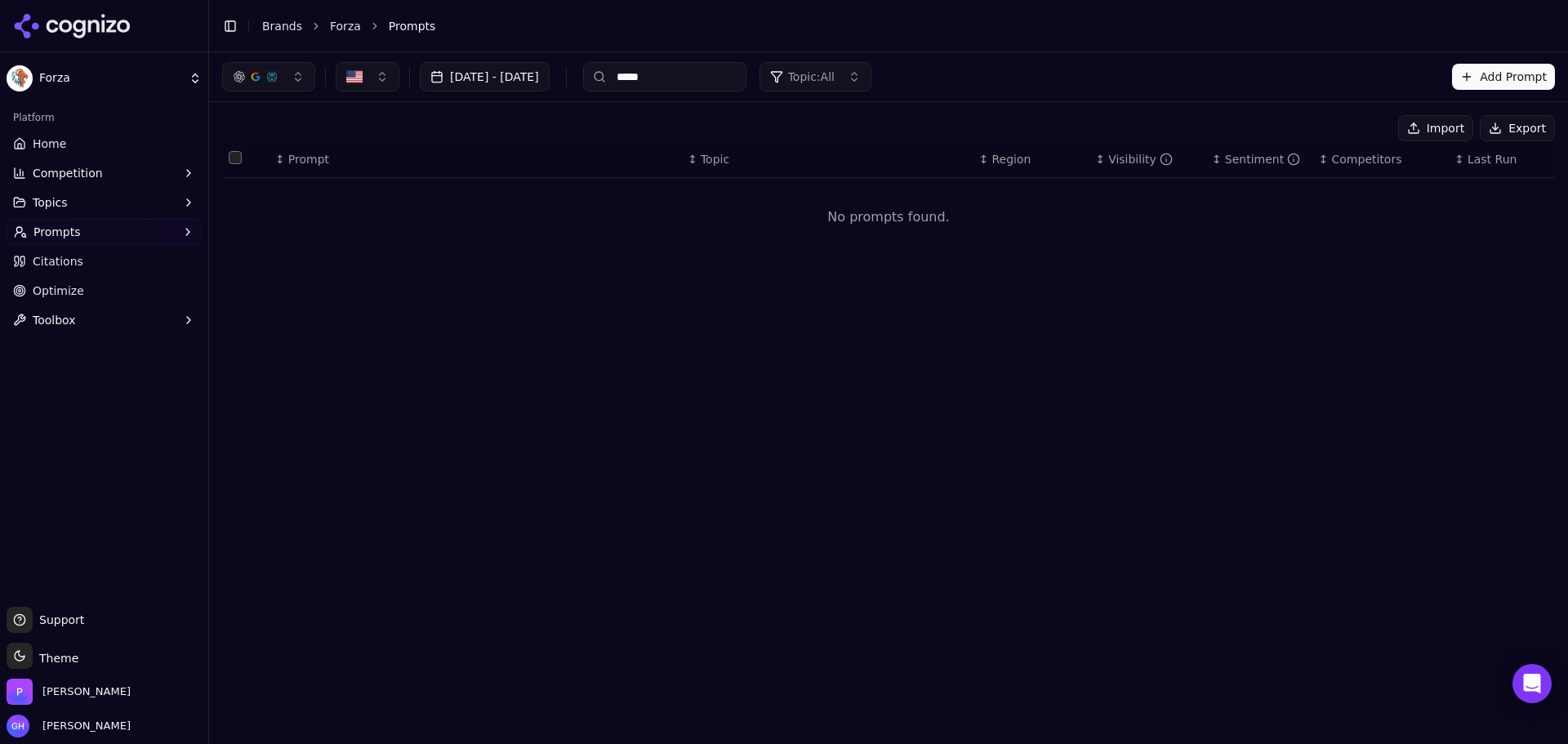
click at [105, 237] on button "Prompts" at bounding box center [103, 232] width 195 height 27
click at [102, 312] on span "Suggestions" at bounding box center [104, 310] width 142 height 16
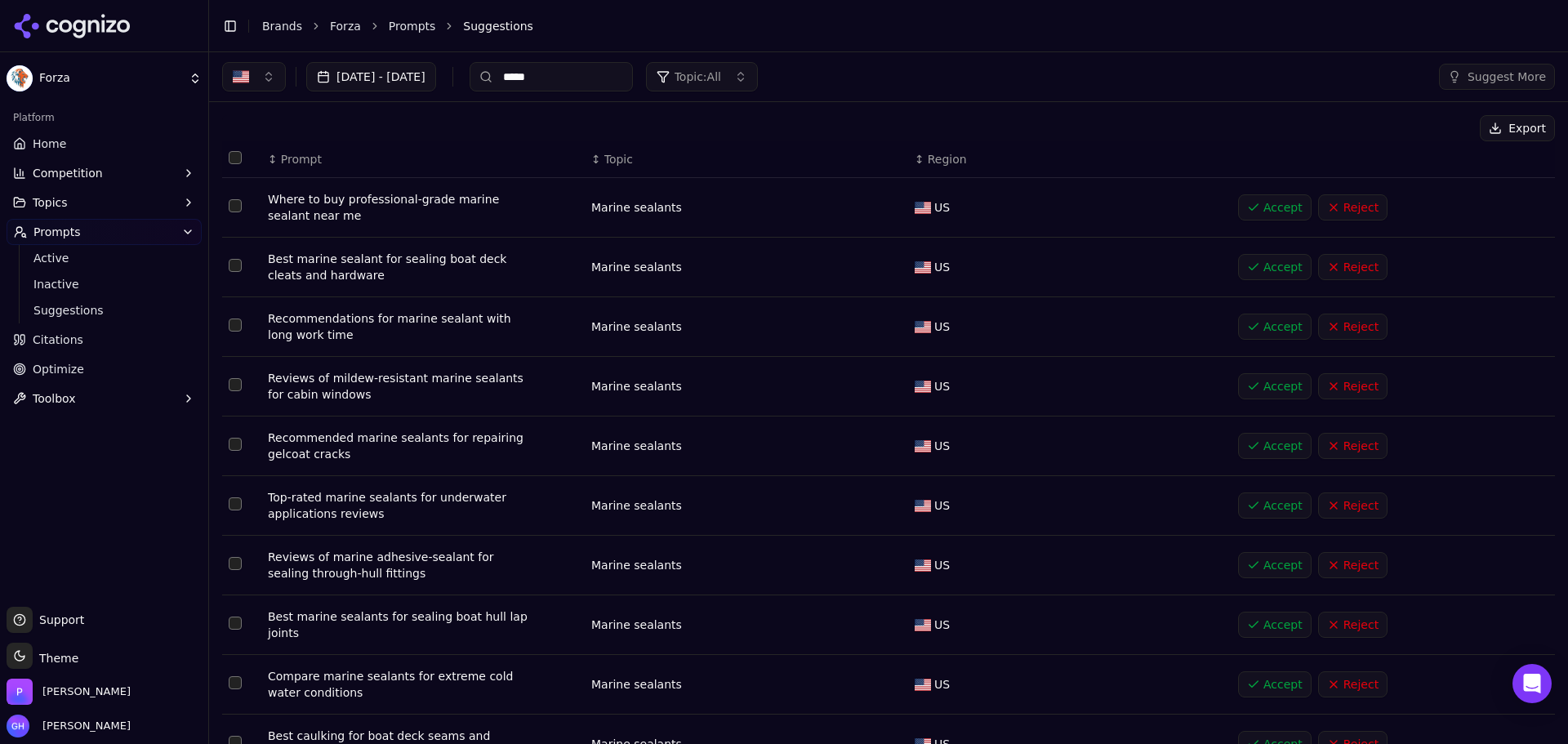
click at [232, 161] on button "Select all rows" at bounding box center [235, 157] width 13 height 13
click at [1310, 124] on button "Accept ( 100 )" at bounding box center [1305, 128] width 111 height 27
